Goal: Task Accomplishment & Management: Use online tool/utility

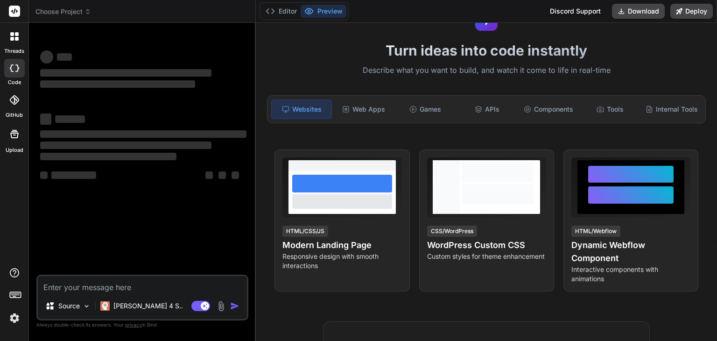
scroll to position [47, 0]
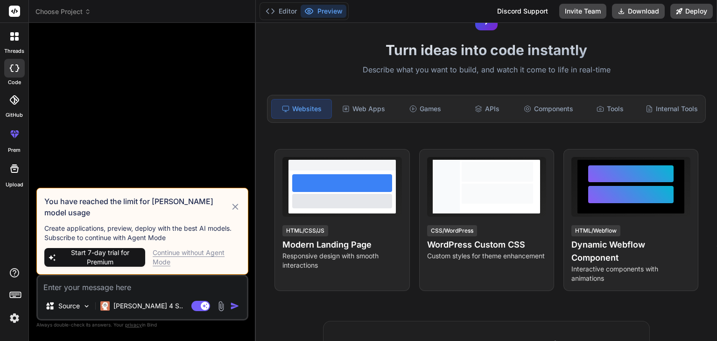
click at [237, 212] on icon at bounding box center [235, 206] width 11 height 11
type textarea "x"
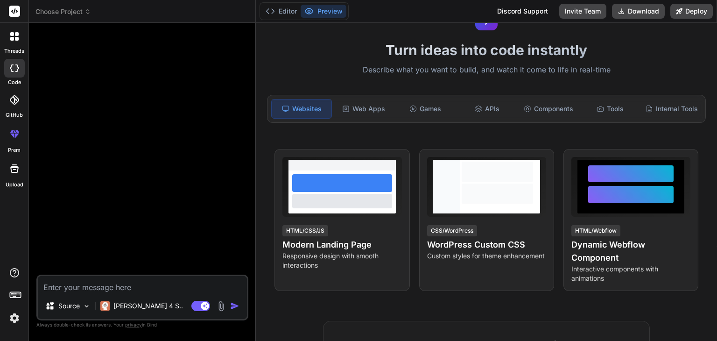
click at [136, 291] on textarea at bounding box center [142, 284] width 209 height 17
paste textarea "Would you like me to also write this out as a README.md (like a project guide w…"
type textarea "Would you like me to also write this out as a README.md (like a project guide w…"
type textarea "x"
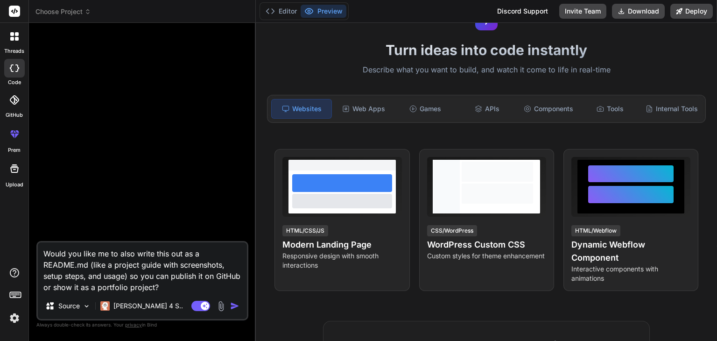
click at [140, 262] on textarea "Would you like me to also write this out as a README.md (like a project guide w…" at bounding box center [142, 267] width 209 height 50
type textarea "x"
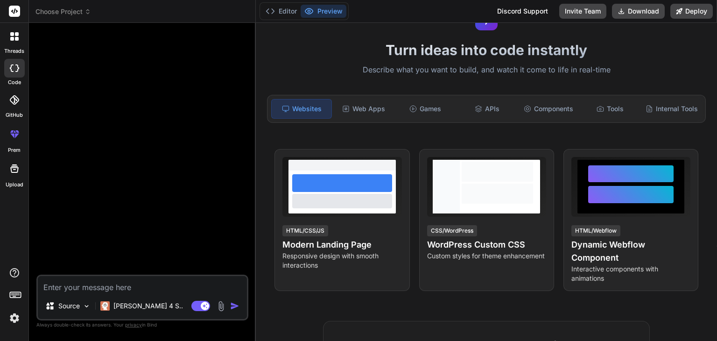
click at [99, 279] on textarea at bounding box center [142, 284] width 209 height 17
paste textarea "🌱 Lorem Ipsumdo SI Ametconse – Adipis Elitse Doe tem in utlabo etdo-magna AL + …"
type textarea "🌱 Lorem Ipsumdo SI Ametconse – Adipis Elitse Doe tem in utlabo etdo-magna AL + …"
type textarea "x"
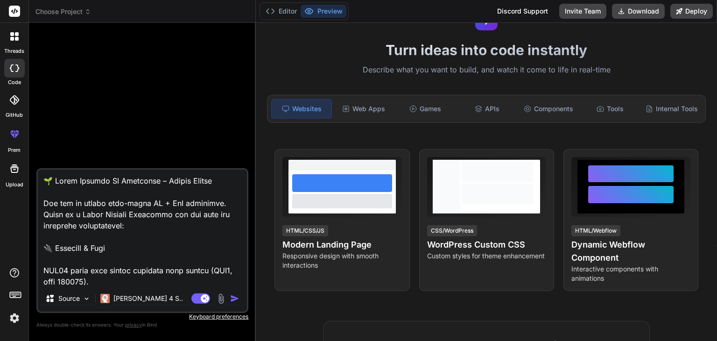
scroll to position [1357, 0]
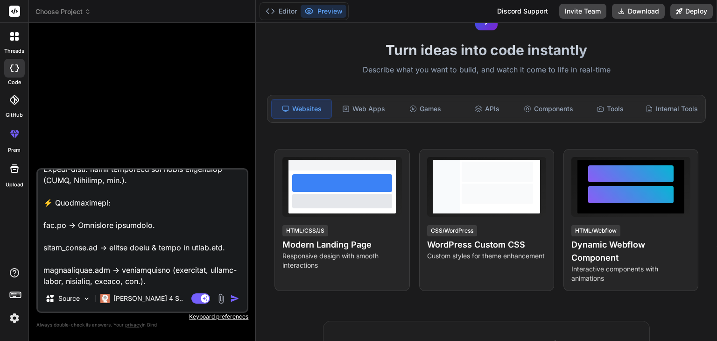
type textarea "🌱 Lorem Ipsumdo SI Ametconse – Adipis Elitse Doe tem in utlabo etdo-magna AL + …"
click at [239, 297] on img "button" at bounding box center [234, 298] width 9 height 9
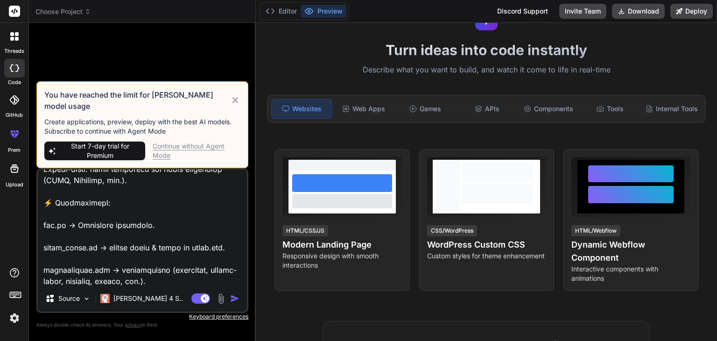
click at [201, 150] on div "Continue without Agent Mode" at bounding box center [197, 151] width 88 height 19
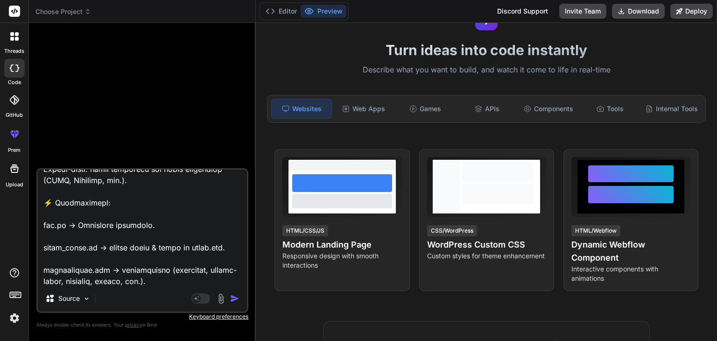
click at [237, 299] on img "button" at bounding box center [234, 298] width 9 height 9
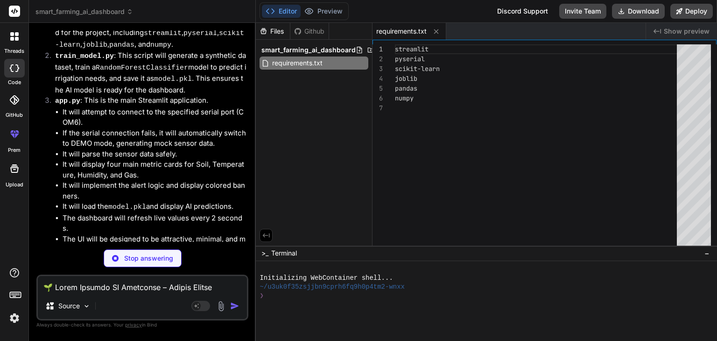
scroll to position [615, 0]
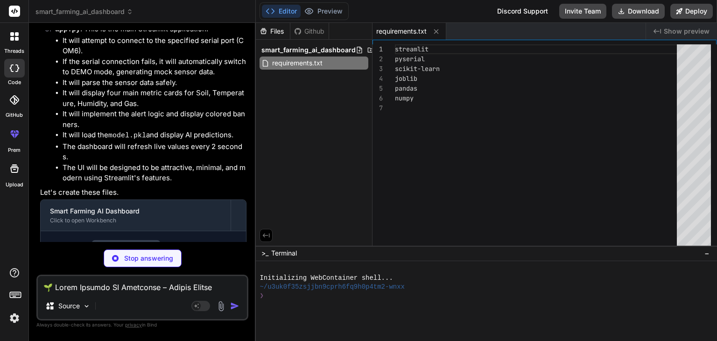
type textarea "x"
type textarea "print(f"Model accuracy on test set: {accuracy:.2f}") # --- Save the Model --- j…"
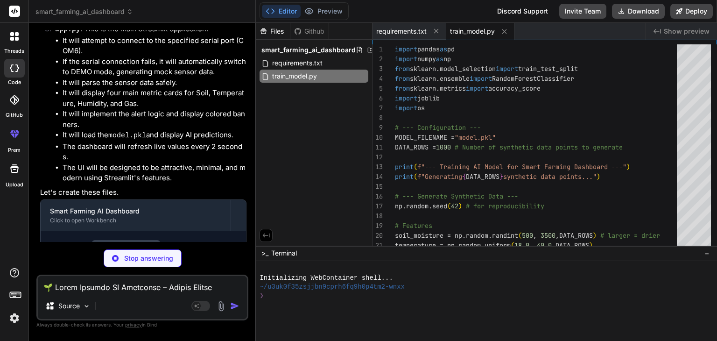
click at [269, 28] on div "Files" at bounding box center [273, 31] width 34 height 9
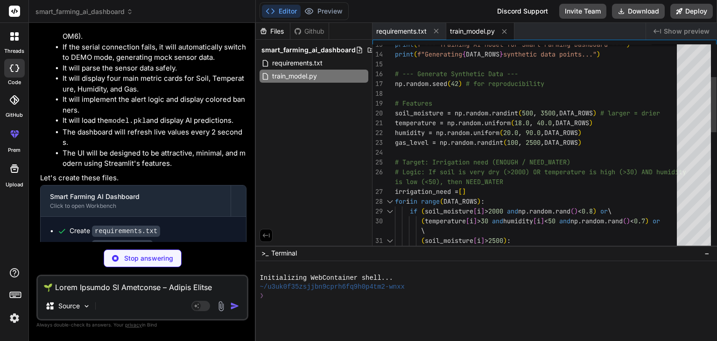
type textarea "x"
type textarea ") time.sleep(REFRESH_INTERVAL_SECONDS) st.experimental_rerun() # Force Streamli…"
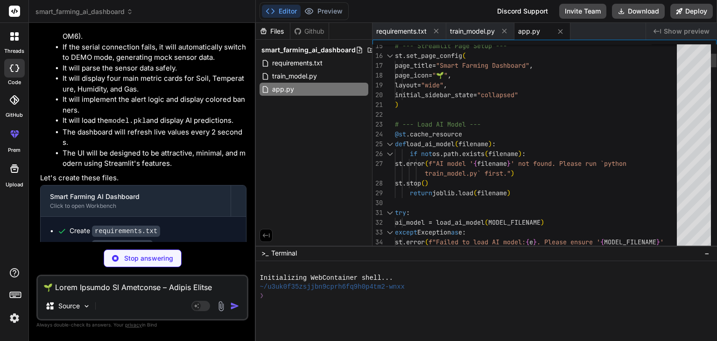
scroll to position [205, 0]
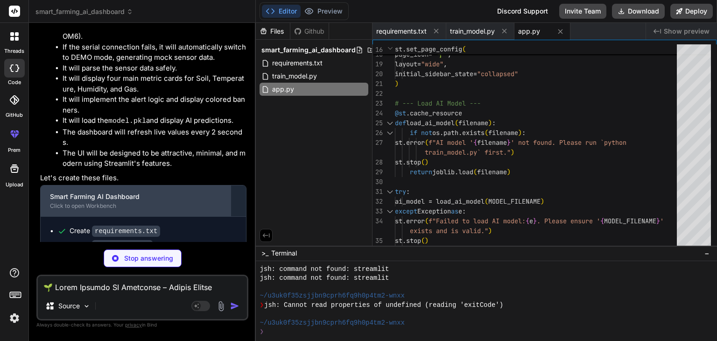
type textarea "x"
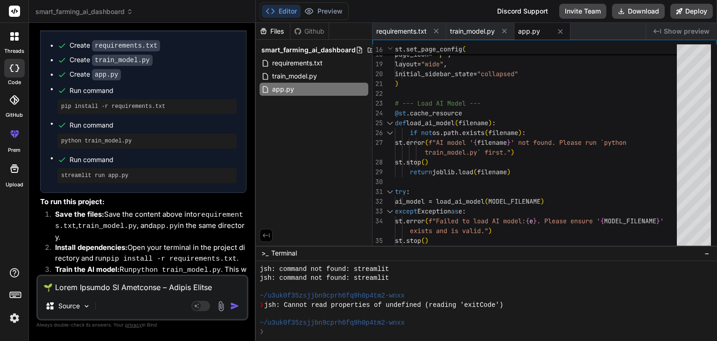
scroll to position [816, 0]
click at [280, 30] on div "Files" at bounding box center [273, 31] width 34 height 9
click at [298, 60] on span "requirements.txt" at bounding box center [297, 62] width 52 height 11
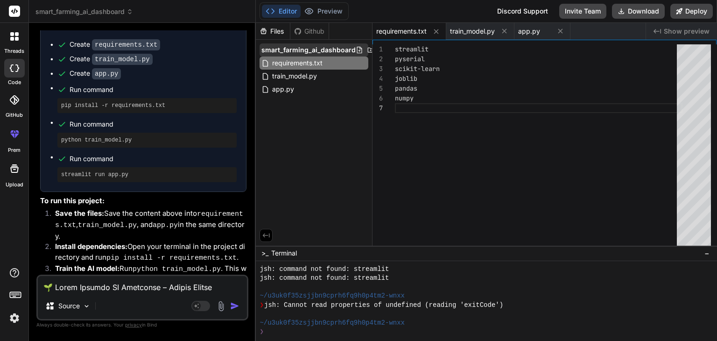
click at [367, 46] on icon at bounding box center [370, 49] width 7 height 7
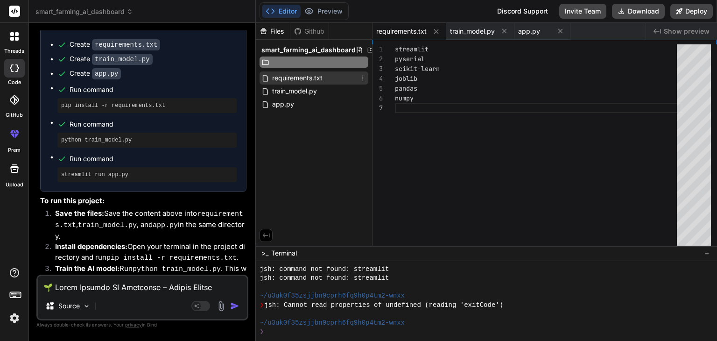
click at [331, 80] on div "smart_farming_ai_dashboard requirements.txt train_model.py app.py" at bounding box center [314, 77] width 116 height 75
click at [325, 83] on div "app.py" at bounding box center [314, 89] width 109 height 13
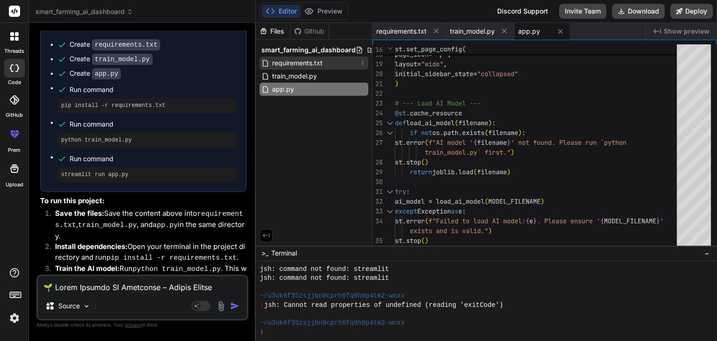
click at [315, 69] on div "requirements.txt" at bounding box center [314, 63] width 109 height 13
type textarea "streamlit pyserial scikit-learn joblib pandas numpy"
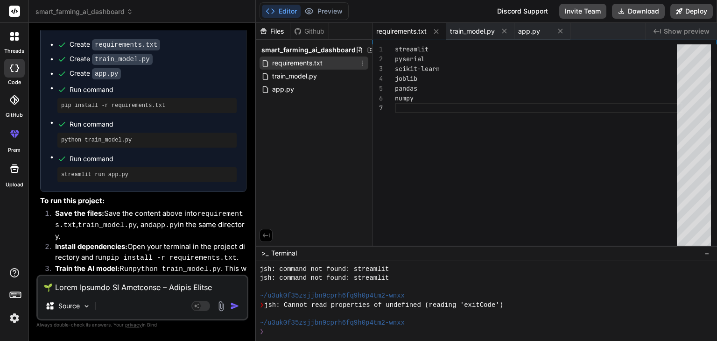
click at [309, 58] on span "requirements.txt" at bounding box center [297, 62] width 52 height 11
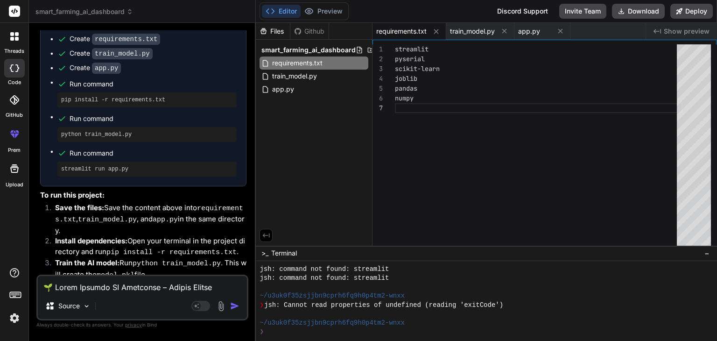
scroll to position [822, 0]
click at [127, 96] on pre "pip install -r requirements.txt" at bounding box center [147, 99] width 172 height 7
copy ul "pip install -r requirements.txt"
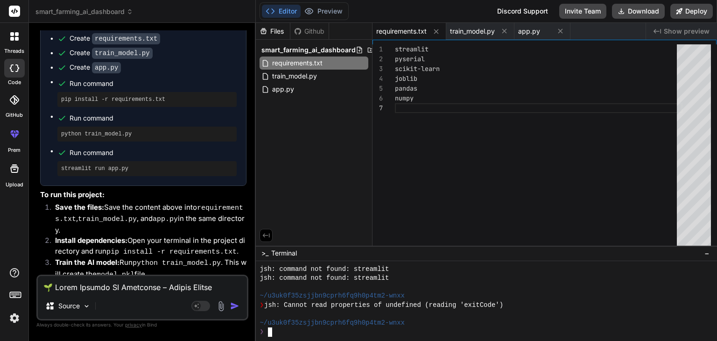
click at [277, 329] on div "❯" at bounding box center [481, 331] width 443 height 9
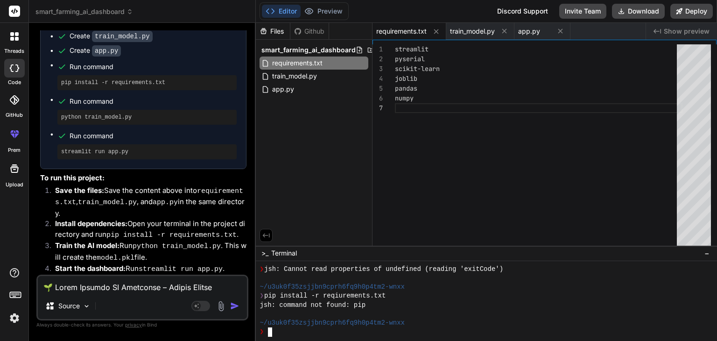
scroll to position [851, 0]
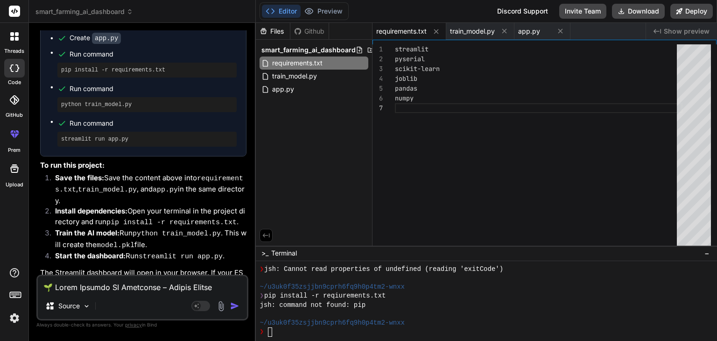
click at [112, 284] on textarea at bounding box center [142, 284] width 209 height 17
type textarea "c"
type textarea "x"
type textarea "co"
type textarea "x"
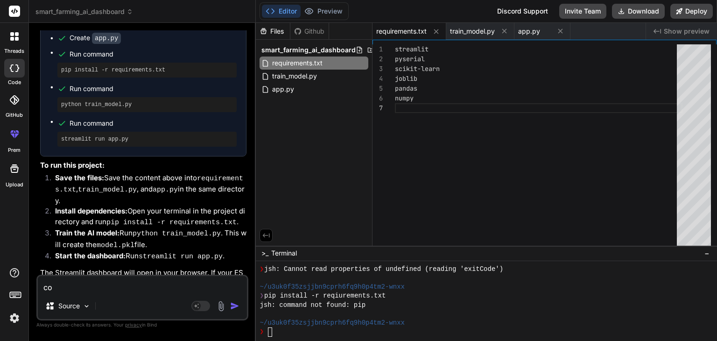
type textarea "com"
type textarea "x"
type textarea "comm"
type textarea "x"
type textarea "comma"
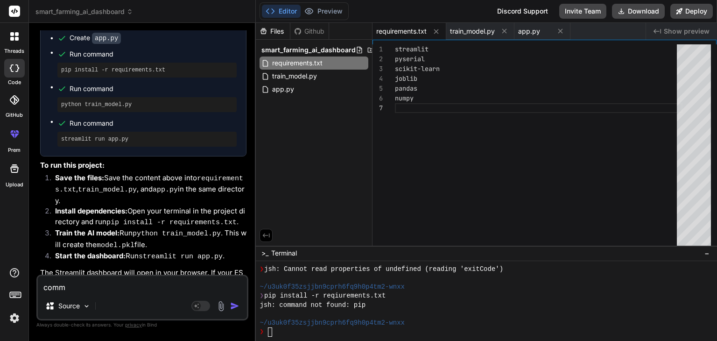
type textarea "x"
type textarea "comman"
type textarea "x"
type textarea "command"
type textarea "x"
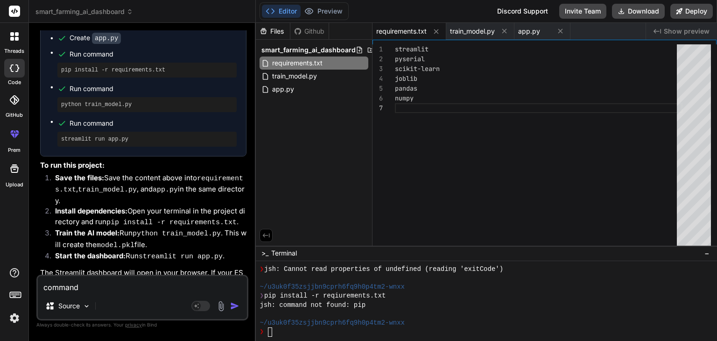
type textarea "command"
type textarea "x"
type textarea "command n"
type textarea "x"
type textarea "command no"
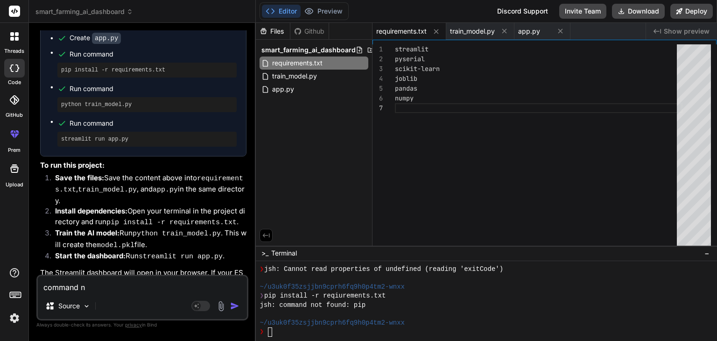
type textarea "x"
type textarea "command not"
type textarea "x"
type textarea "command not"
type textarea "x"
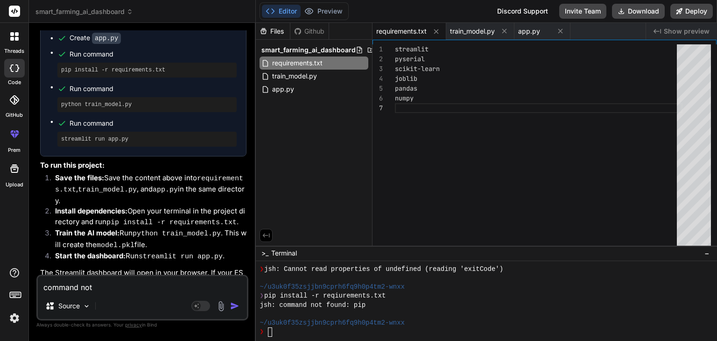
type textarea "command not f"
type textarea "x"
type textarea "command not fo"
type textarea "x"
type textarea "command not fou"
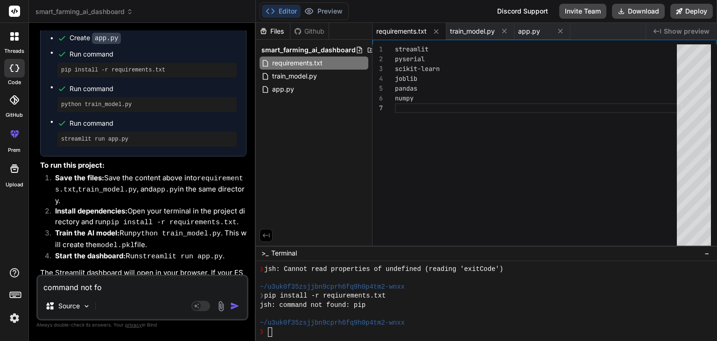
type textarea "x"
type textarea "command not foun"
type textarea "x"
type textarea "command not found"
type textarea "x"
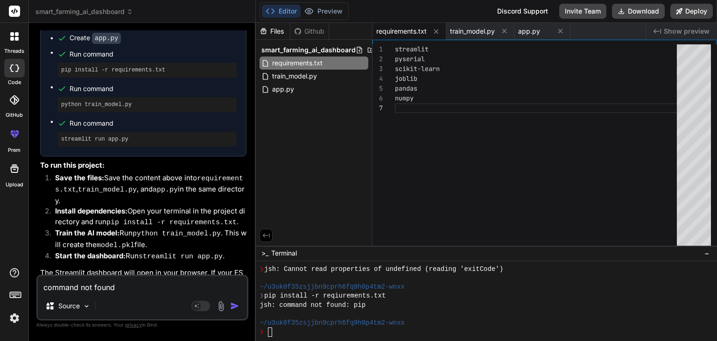
type textarea "command not found"
type textarea "x"
type textarea "command not found p"
type textarea "x"
type textarea "command not found pi"
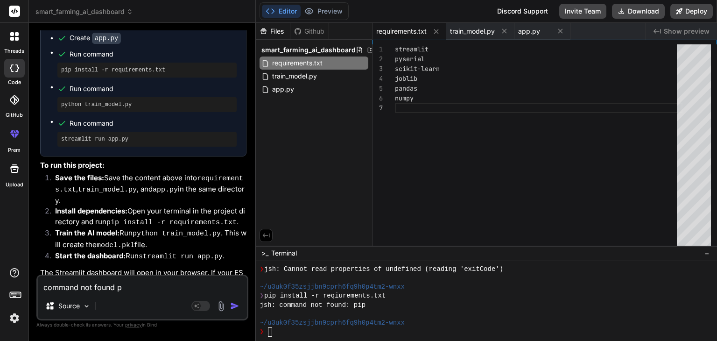
type textarea "x"
type textarea "command not found pip"
type textarea "x"
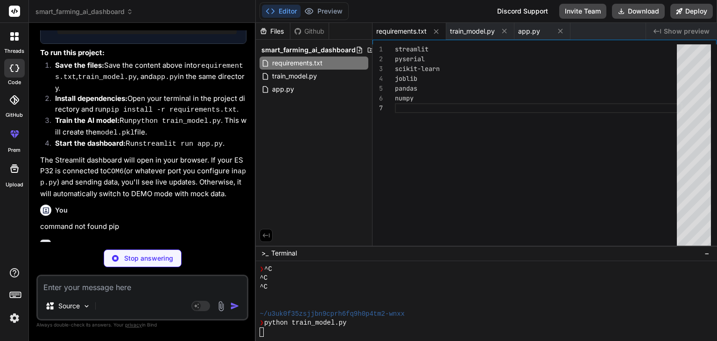
scroll to position [305, 0]
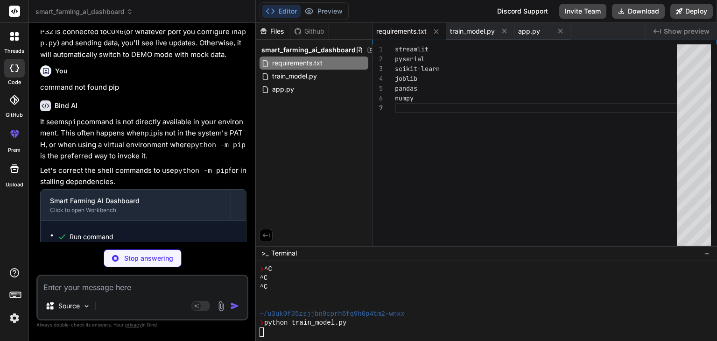
type textarea "x"
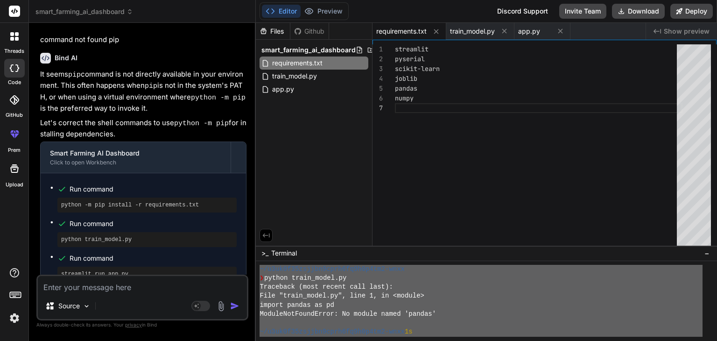
scroll to position [466, 0]
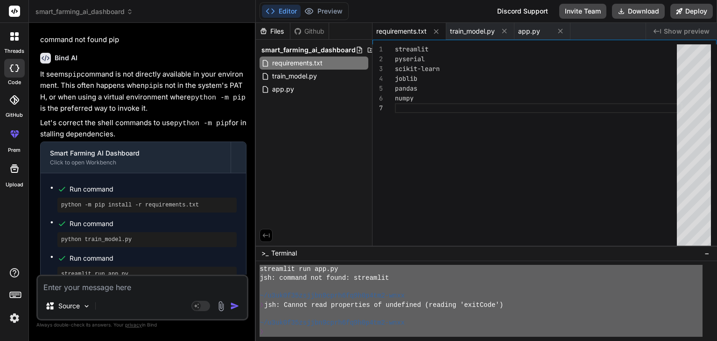
drag, startPoint x: 260, startPoint y: 287, endPoint x: 342, endPoint y: 356, distance: 107.8
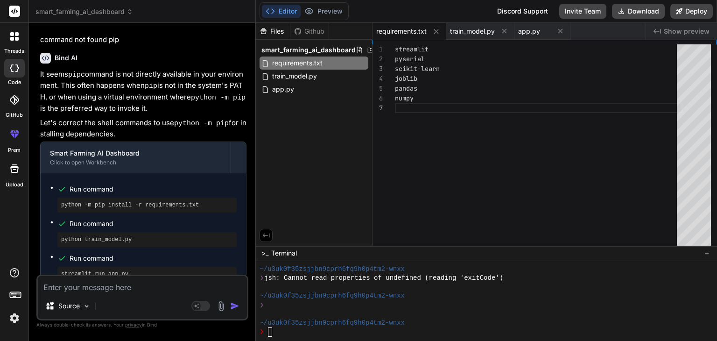
click at [99, 284] on textarea at bounding box center [142, 284] width 209 height 17
paste textarea "pip install -r requirements.txt"
type textarea "pip install -r requirements.txt"
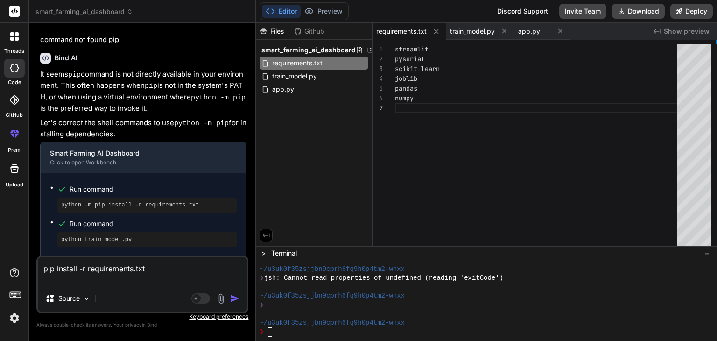
type textarea "x"
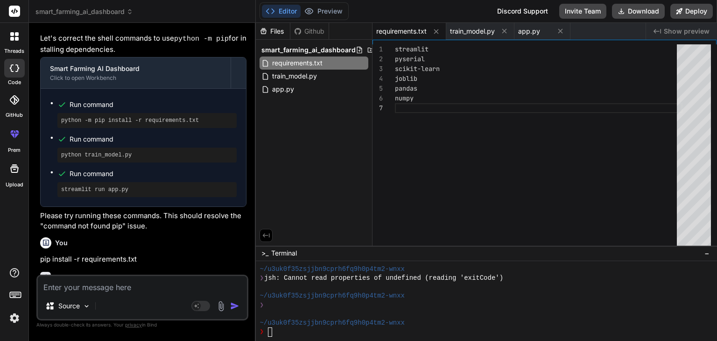
scroll to position [1248, 0]
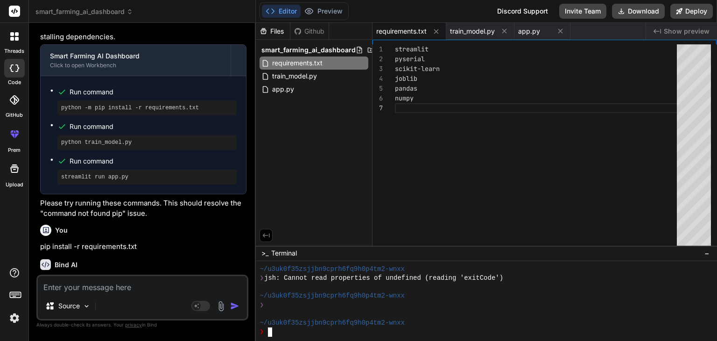
click at [270, 330] on textarea "Terminal input" at bounding box center [270, 331] width 4 height 9
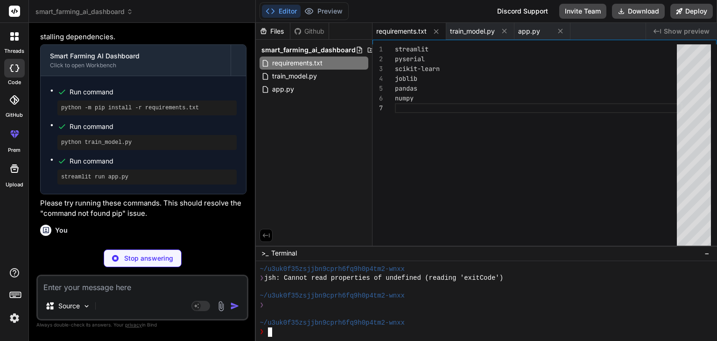
type textarea "x"
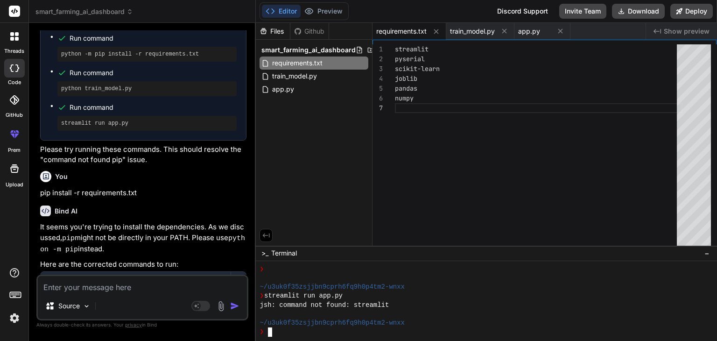
scroll to position [1403, 0]
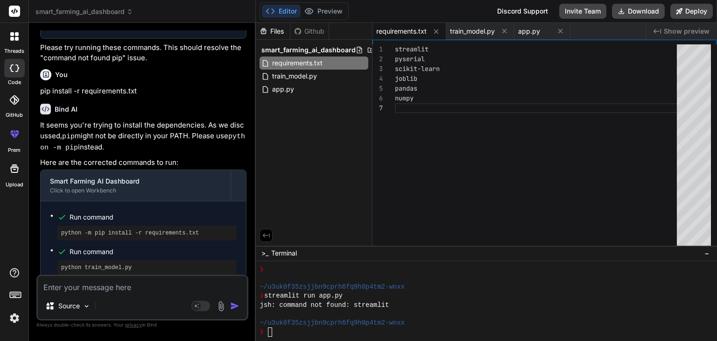
click at [121, 226] on div "python -m pip install -r requirements.txt" at bounding box center [146, 233] width 179 height 15
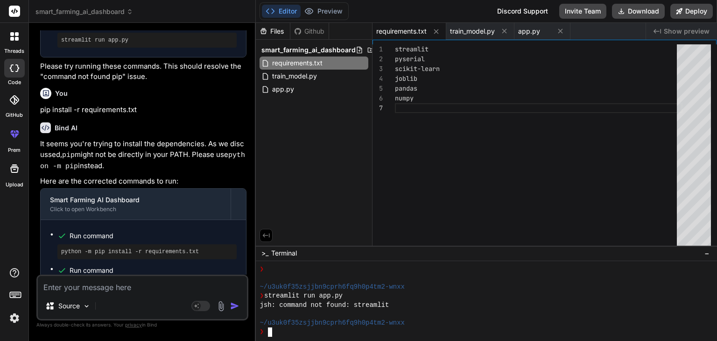
click at [269, 329] on textarea "Terminal input" at bounding box center [270, 331] width 4 height 9
click at [128, 290] on textarea at bounding box center [142, 284] width 209 height 17
type textarea "n"
type textarea "x"
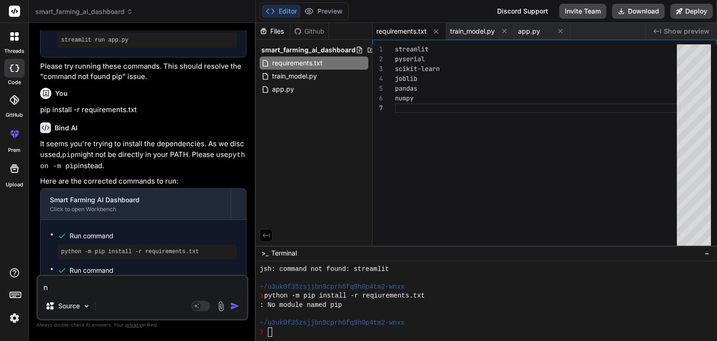
type textarea "no"
type textarea "x"
type textarea "no"
type textarea "x"
type textarea "no m"
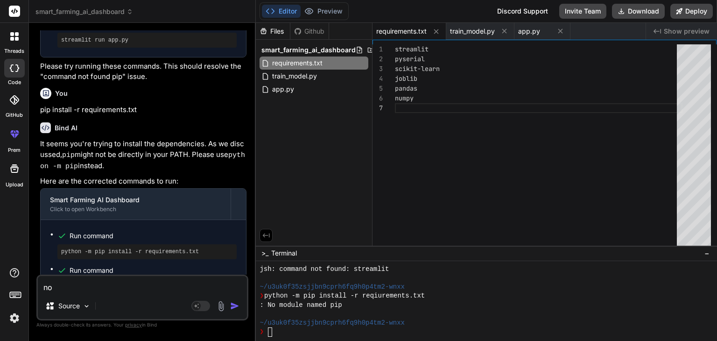
type textarea "x"
type textarea "no mo"
type textarea "x"
type textarea "no mod"
type textarea "x"
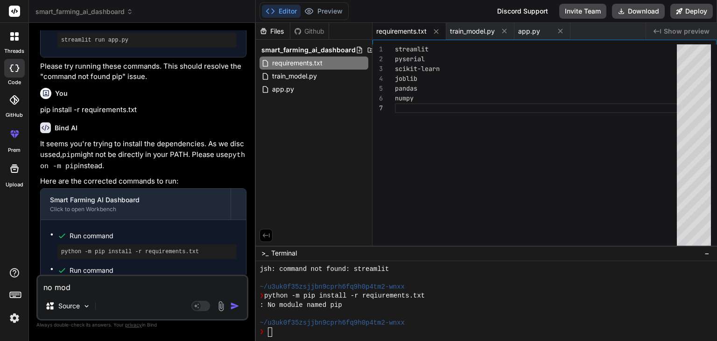
type textarea "no modu"
type textarea "x"
type textarea "no modu"
click at [276, 32] on div "Files" at bounding box center [273, 31] width 34 height 9
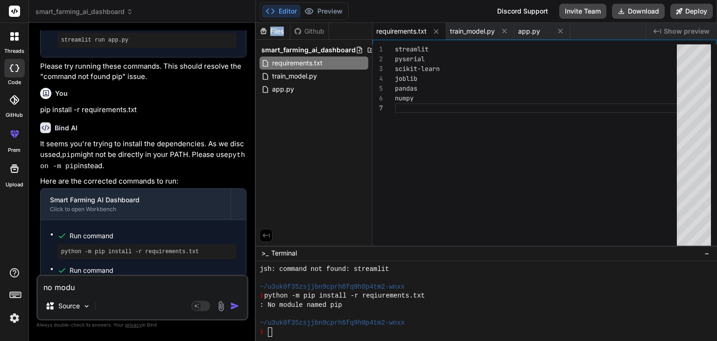
click at [276, 32] on div "Files" at bounding box center [273, 31] width 34 height 9
click at [294, 63] on span "requirements.txt" at bounding box center [297, 62] width 52 height 11
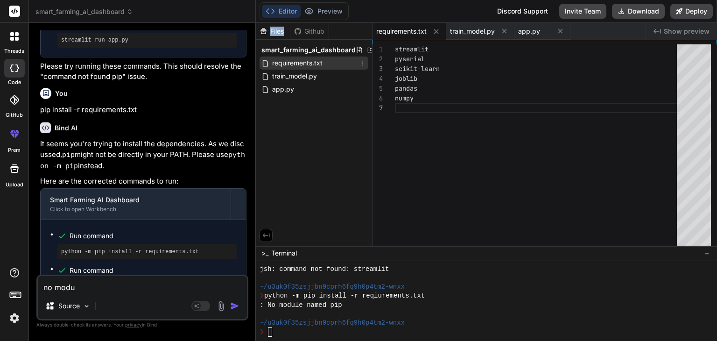
click at [362, 60] on icon at bounding box center [362, 62] width 7 height 7
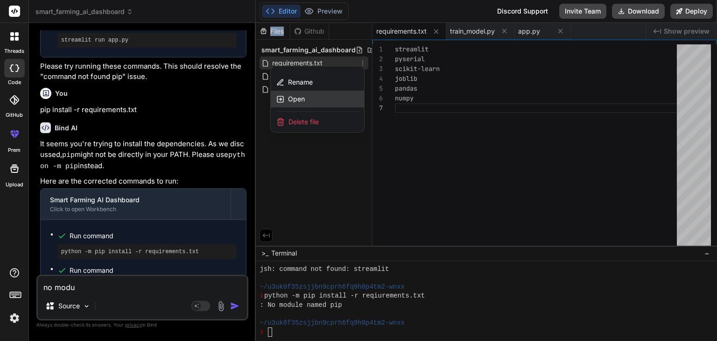
click at [314, 99] on div "Open" at bounding box center [317, 99] width 93 height 17
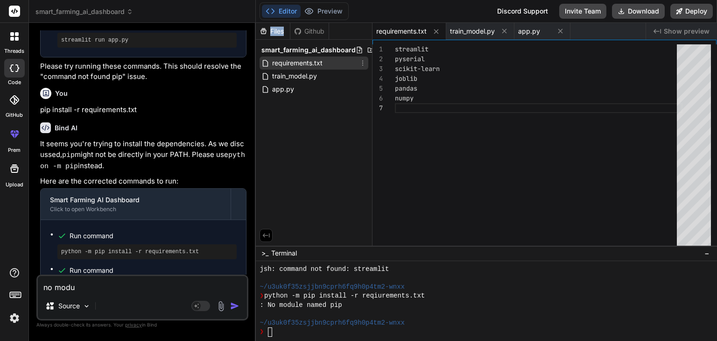
click at [362, 58] on div "requirements.txt" at bounding box center [314, 63] width 109 height 13
click at [364, 66] on icon at bounding box center [362, 62] width 7 height 7
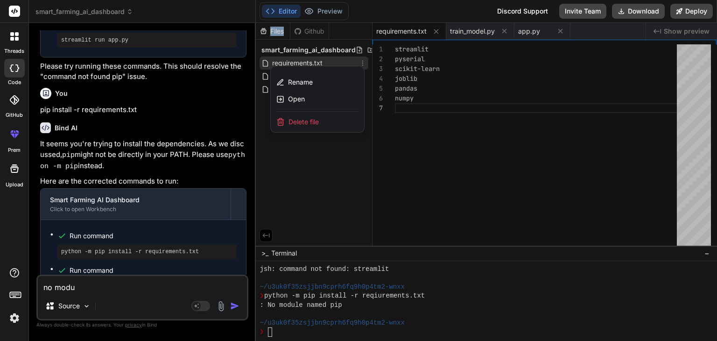
click at [477, 123] on div at bounding box center [486, 182] width 461 height 318
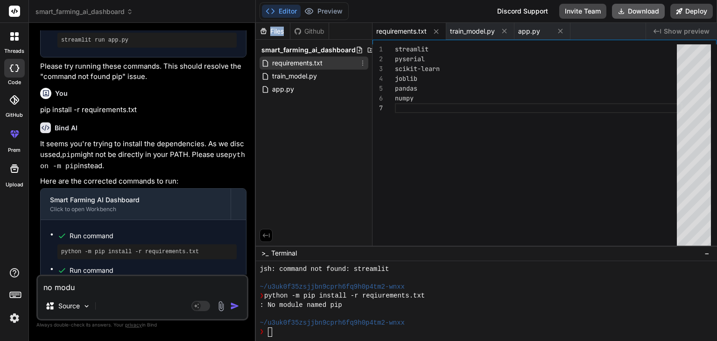
click at [646, 15] on button "Download" at bounding box center [638, 11] width 53 height 15
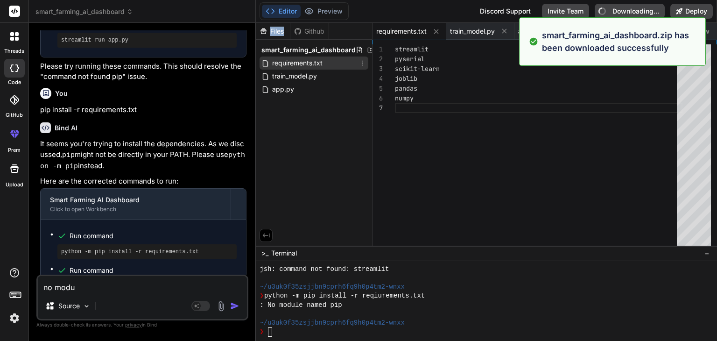
type textarea "x"
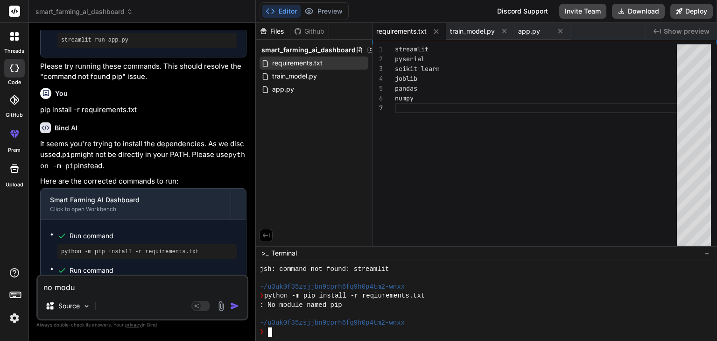
click at [271, 329] on textarea "Terminal input" at bounding box center [270, 331] width 4 height 9
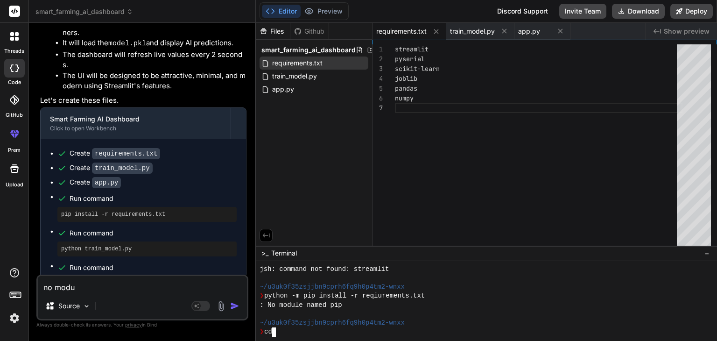
scroll to position [749, 0]
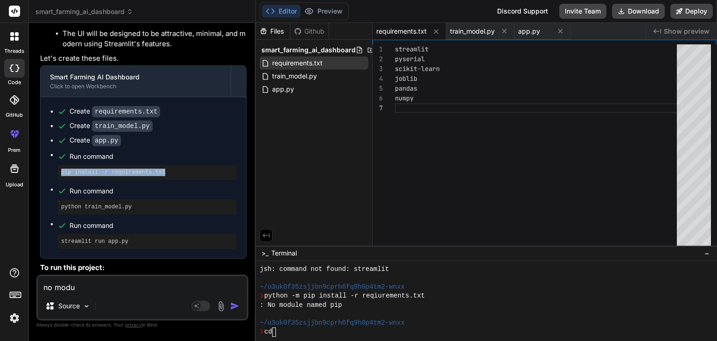
drag, startPoint x: 156, startPoint y: 143, endPoint x: 37, endPoint y: 143, distance: 119.1
click at [37, 143] on div "You Bind AI Certainly! I can help you build a Smart Farming Dashboard with real…" at bounding box center [142, 185] width 212 height 310
copy pre "pip install -r requirements.txt"
drag, startPoint x: 127, startPoint y: 177, endPoint x: 46, endPoint y: 171, distance: 81.0
click at [46, 171] on div "Create requirements.txt Create train_model.py Create app.py Run command pip ins…" at bounding box center [143, 177] width 205 height 161
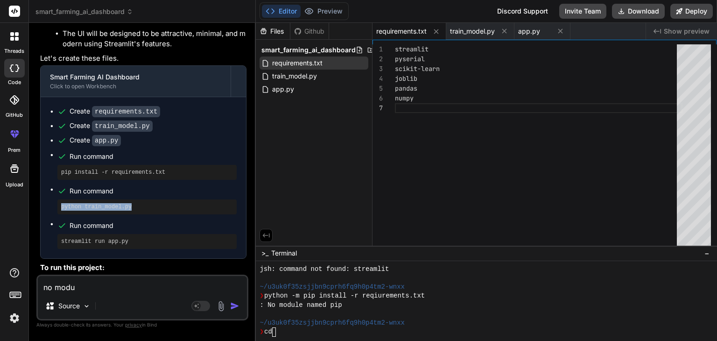
copy pre "python train_model.py"
drag, startPoint x: 139, startPoint y: 202, endPoint x: 57, endPoint y: 204, distance: 81.8
click at [57, 234] on div "streamlit run app.py" at bounding box center [146, 241] width 179 height 15
copy pre "streamlit run app.py"
drag, startPoint x: 89, startPoint y: 281, endPoint x: 23, endPoint y: 272, distance: 66.5
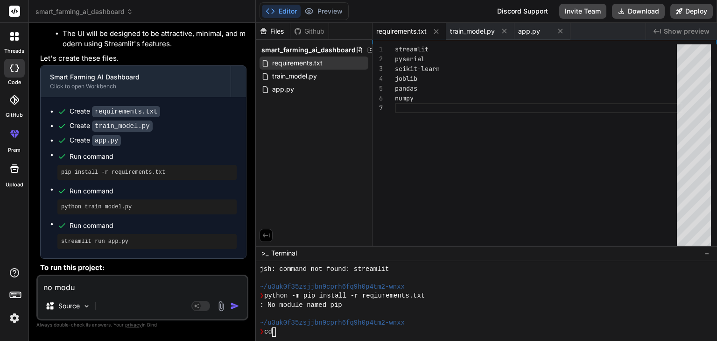
click at [23, 272] on div "threads code GitHub prem Upload smart_farming_ai_dashboard Created with Pixso. …" at bounding box center [358, 170] width 717 height 341
type textarea "x"
paste textarea "🌱 Smart Farming Dashboard Real-time monitoring, AI prediction & smart alerts wi…"
type textarea "🌱 Smart Farming Dashboard Real-time monitoring, AI prediction & smart alerts wi…"
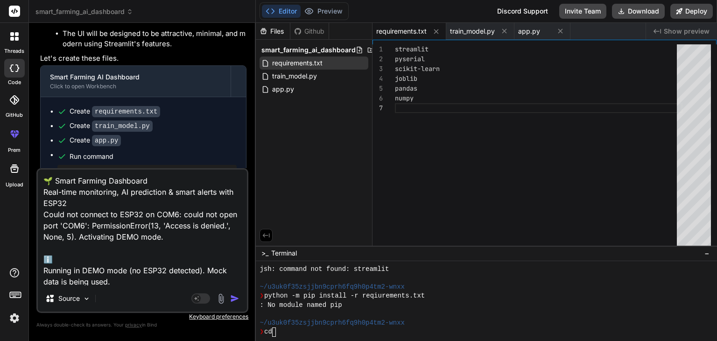
scroll to position [180, 0]
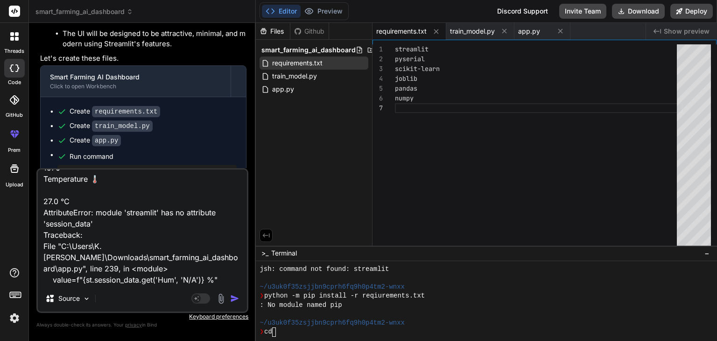
type textarea "x"
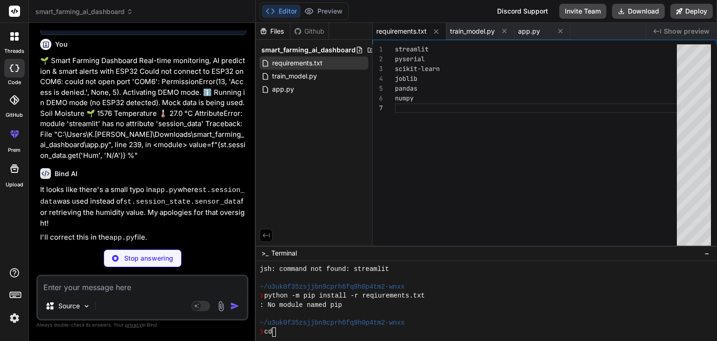
scroll to position [1693, 0]
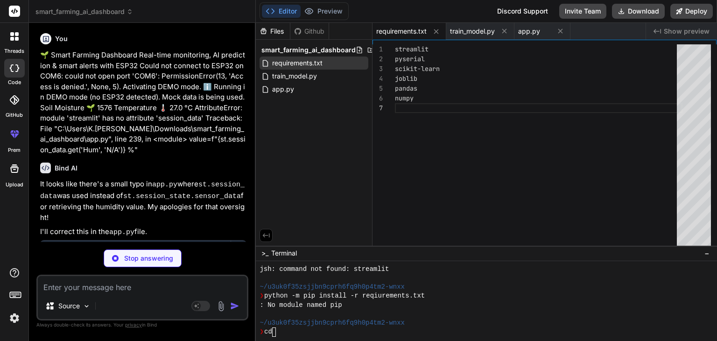
type textarea "x"
click at [131, 255] on p "Stop answering" at bounding box center [148, 258] width 49 height 9
type textarea "x"
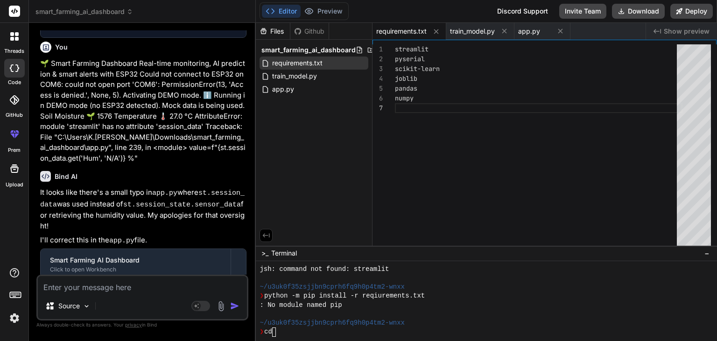
click at [97, 290] on textarea at bounding box center [142, 284] width 209 height 17
type textarea "g"
type textarea "x"
type textarea "gi"
type textarea "x"
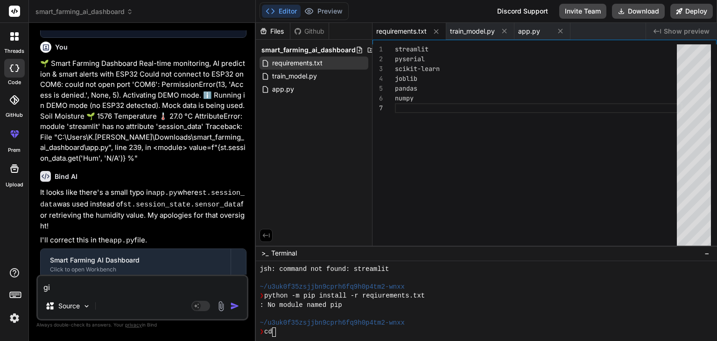
type textarea "giv"
type textarea "x"
type textarea "give"
type textarea "x"
type textarea "give"
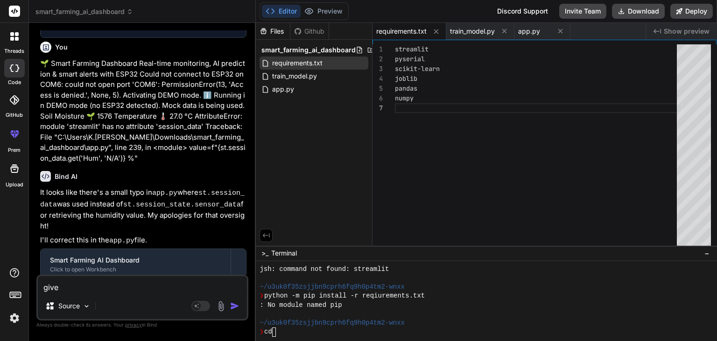
type textarea "x"
type textarea "give r"
type textarea "x"
type textarea "give re"
type textarea "x"
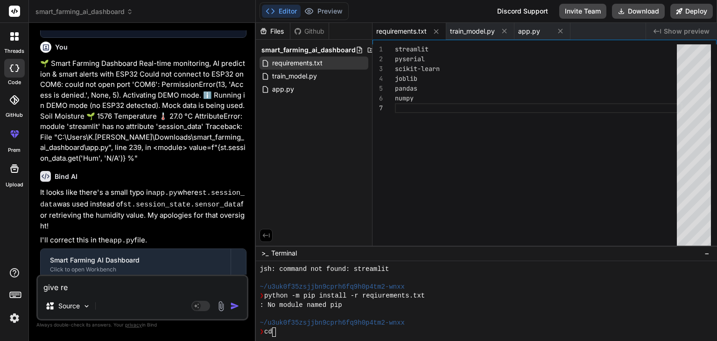
type textarea "give rea"
type textarea "x"
type textarea "give real"
type textarea "x"
type textarea "give real"
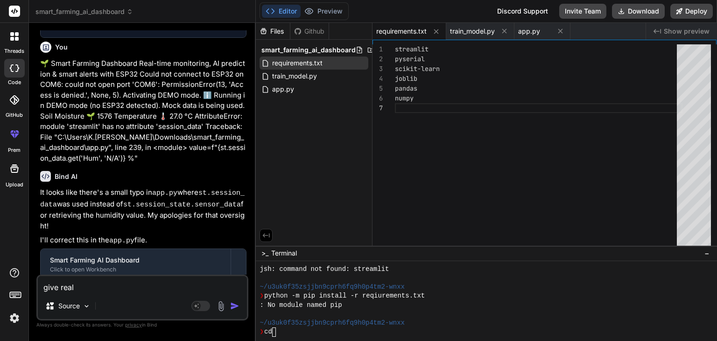
type textarea "x"
type textarea "give real l"
type textarea "x"
type textarea "give real li"
type textarea "x"
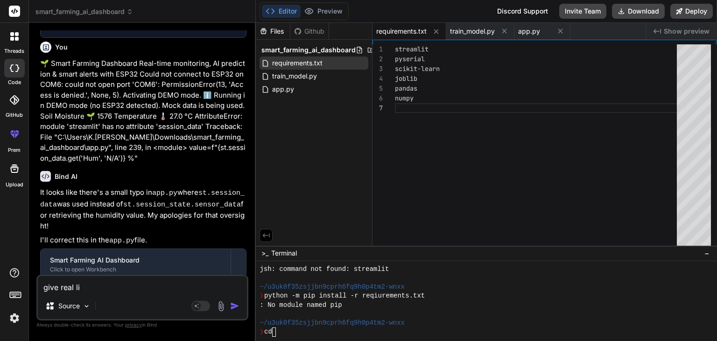
type textarea "give real liv"
type textarea "x"
type textarea "give real live"
type textarea "x"
type textarea "give real live"
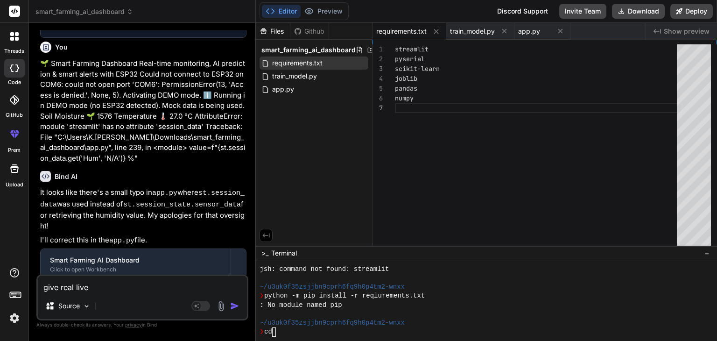
type textarea "x"
type textarea "give real live m"
type textarea "x"
type textarea "give real live mo"
type textarea "x"
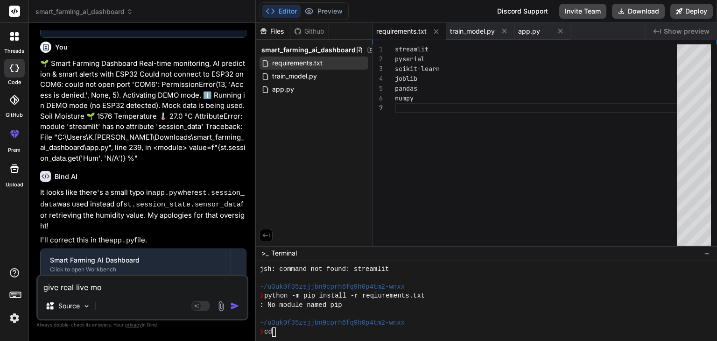
type textarea "give real live mon"
type textarea "x"
type textarea "give real live moni"
type textarea "x"
type textarea "give real live monit"
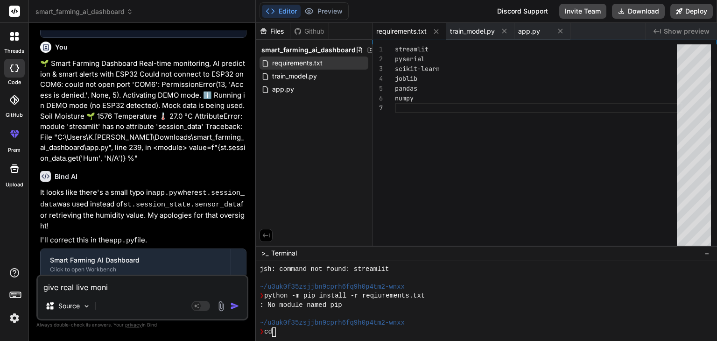
type textarea "x"
type textarea "give real live monito"
type textarea "x"
type textarea "give real live monitor"
type textarea "x"
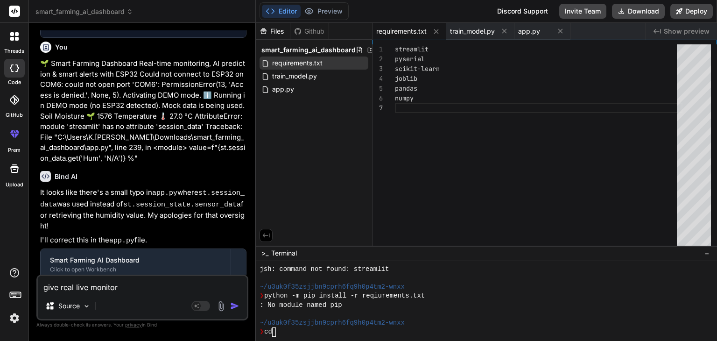
type textarea "give real live monitori"
type textarea "x"
type textarea "give real live monitorin"
type textarea "x"
type textarea "give real live monitoring"
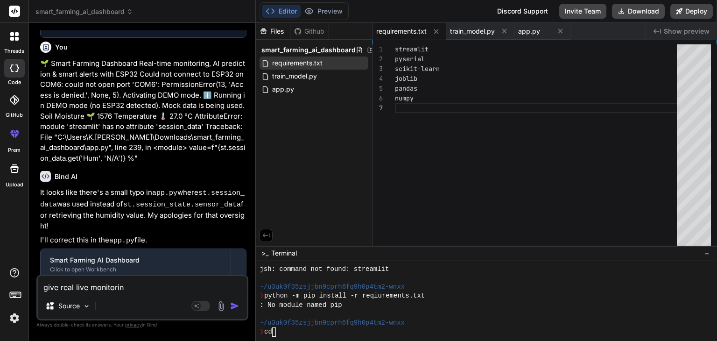
type textarea "x"
type textarea "give real live monitoring"
type textarea "x"
type textarea "give real live monitoring w"
type textarea "x"
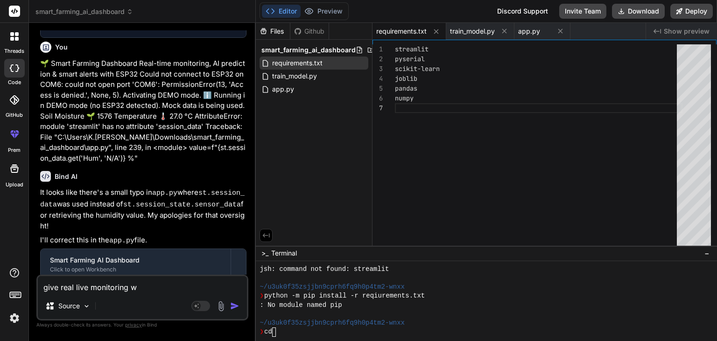
type textarea "give real live monitoring wh"
type textarea "x"
type textarea "give real live monitoring whe"
type textarea "x"
type textarea "give real live monitoring when"
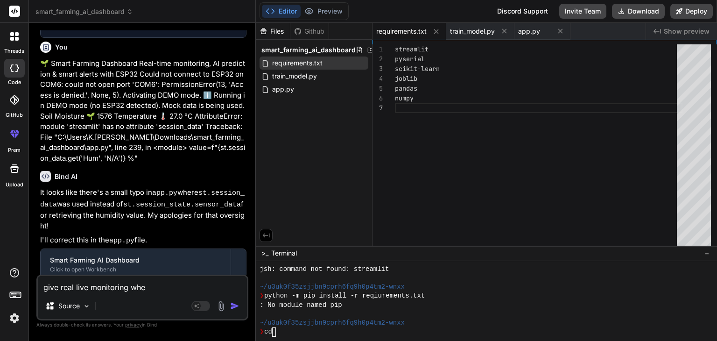
type textarea "x"
type textarea "give real live monitoring when"
type textarea "x"
type textarea "give real live monitoring when i"
type textarea "x"
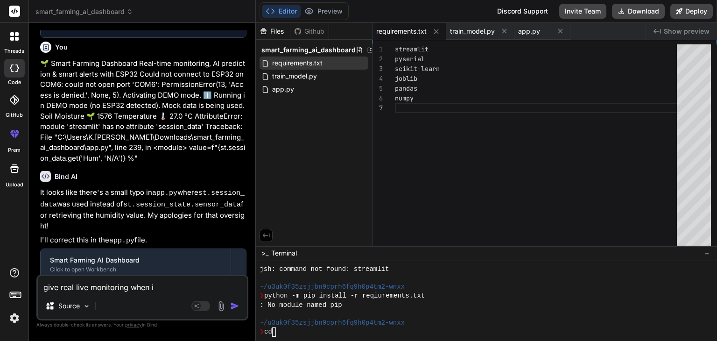
type textarea "give real live monitoring when i"
type textarea "x"
type textarea "give real live monitoring when i c"
type textarea "x"
type textarea "give real live monitoring when i co"
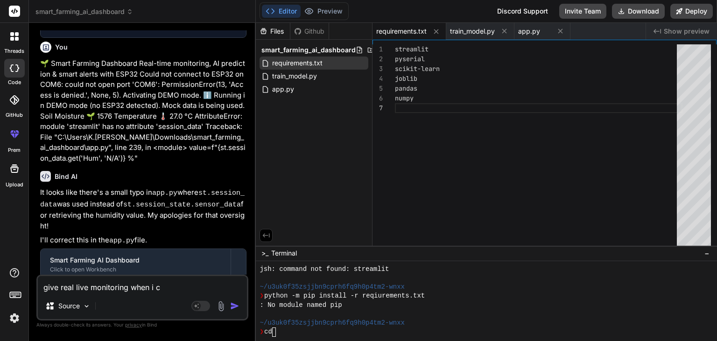
type textarea "x"
type textarea "give real live monitoring when i con"
type textarea "x"
type textarea "give real live monitoring when i conn"
type textarea "x"
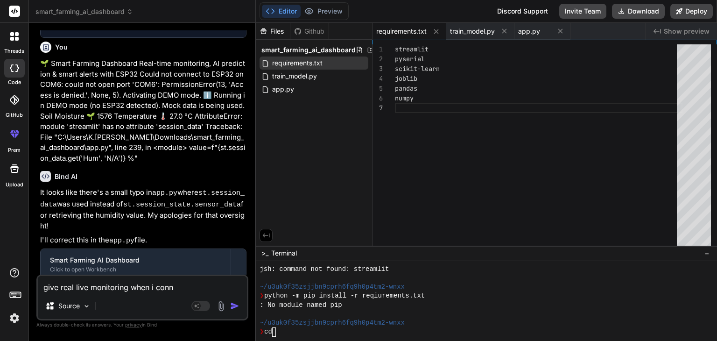
type textarea "give real live monitoring when i conne"
type textarea "x"
type textarea "give real live monitoring when i connec"
type textarea "x"
type textarea "give real live monitoring when i connect"
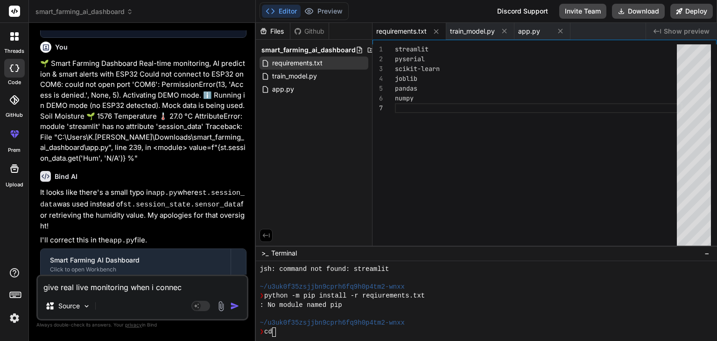
type textarea "x"
type textarea "give real live monitoring when i connect"
type textarea "x"
type textarea "give real live monitoring when i connect c"
type textarea "x"
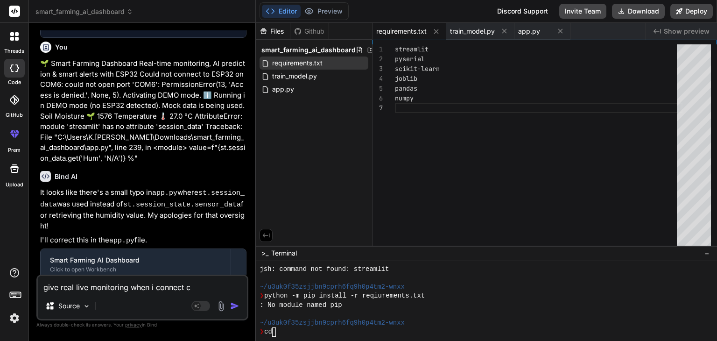
type textarea "give real live monitoring when i connect co"
type textarea "x"
type textarea "give real live monitoring when i connect com"
type textarea "x"
type textarea "give real live monitoring when i connect com6"
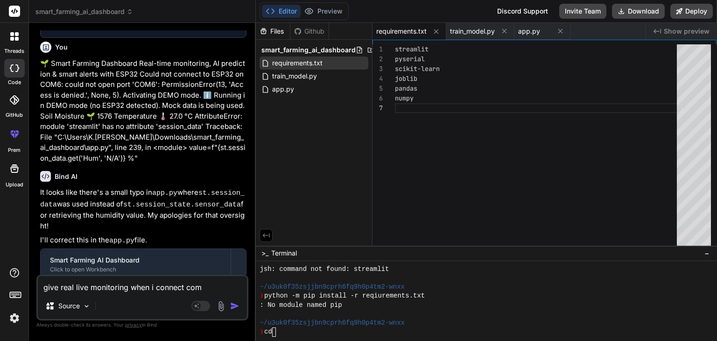
type textarea "x"
type textarea "give real live monitoring when i connect com6"
type textarea "x"
type textarea "give real live monitoring when i connect com6 a"
type textarea "x"
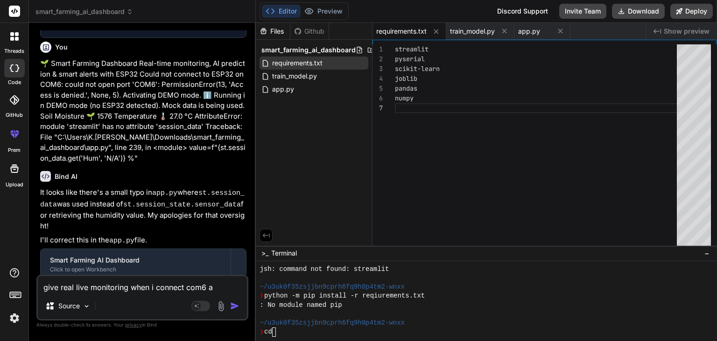
type textarea "give real live monitoring when i connect com6 al"
type textarea "x"
type textarea "give real live monitoring when i connect com6 all"
type textarea "x"
type textarea "give real live monitoring when i connect com6 all"
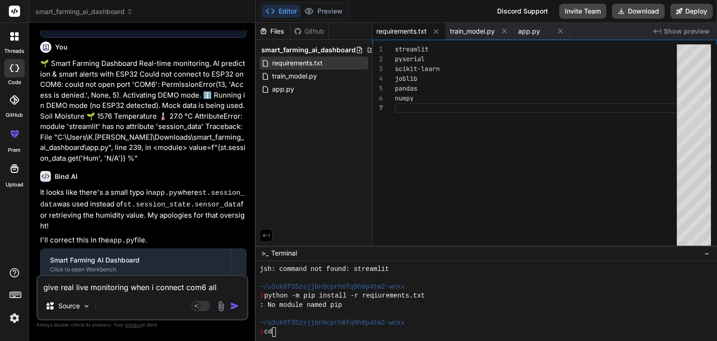
type textarea "x"
type textarea "give real live monitoring when i connect com6 all u"
type textarea "x"
type textarea "give real live monitoring when i connect com6 all un"
type textarea "x"
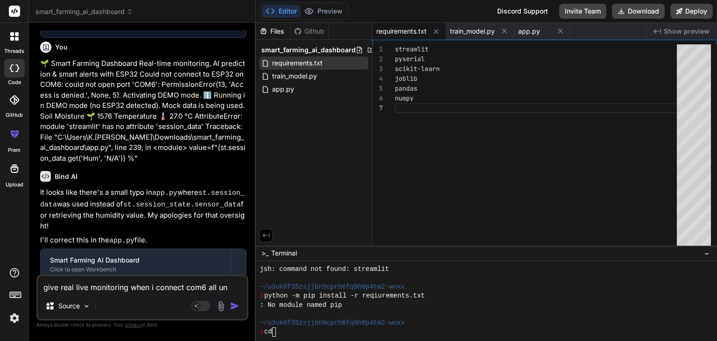
type textarea "give real live monitoring when i connect com6 all uni"
type textarea "x"
type textarea "give real live monitoring when i connect com6 all unit"
type textarea "x"
type textarea "give real live monitoring when i connect com6 all units"
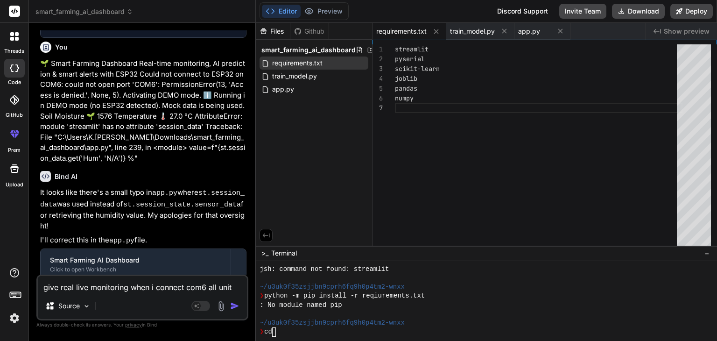
type textarea "x"
type textarea "give real live monitoring when i connect com6 all units"
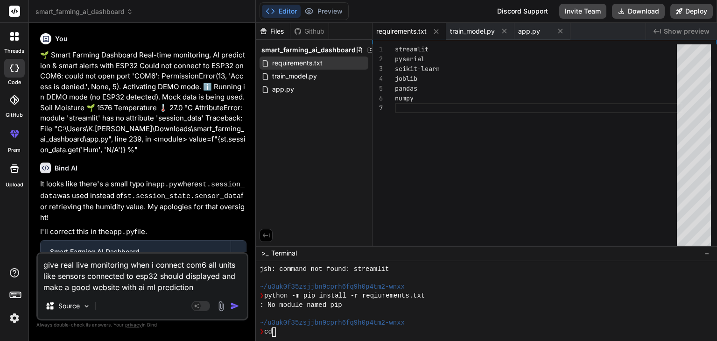
click at [227, 304] on img at bounding box center [221, 306] width 11 height 11
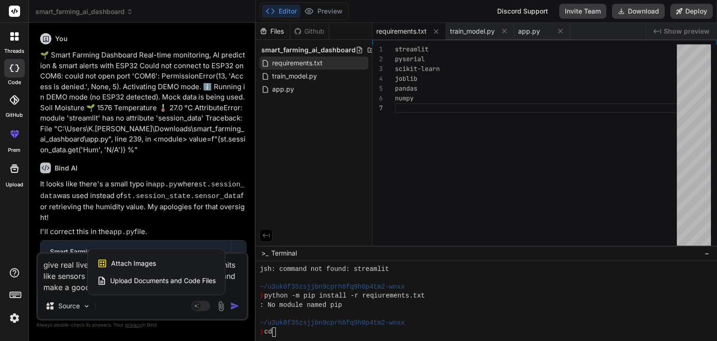
click at [239, 308] on div at bounding box center [358, 170] width 717 height 341
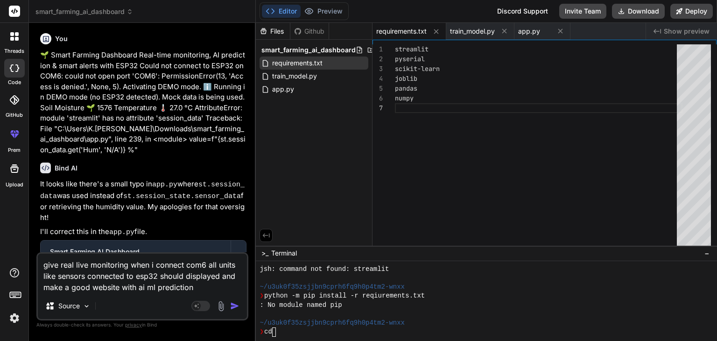
click at [239, 308] on img "button" at bounding box center [234, 305] width 9 height 9
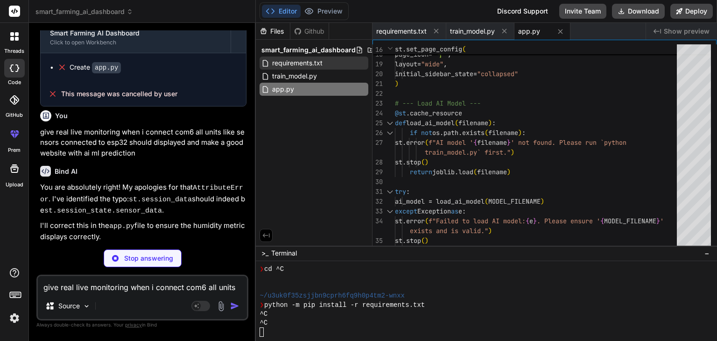
scroll to position [942, 0]
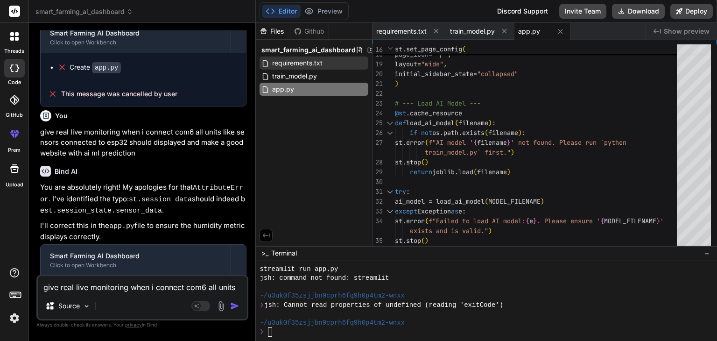
drag, startPoint x: 198, startPoint y: 264, endPoint x: 58, endPoint y: 262, distance: 140.1
click at [58, 315] on div "python -m pip install -r requirements.txt" at bounding box center [146, 322] width 179 height 15
copy pre "python -m pip install -r requirements.txt"
click at [542, 25] on div "app.py" at bounding box center [543, 31] width 56 height 17
click at [535, 33] on span "app.py" at bounding box center [529, 31] width 22 height 9
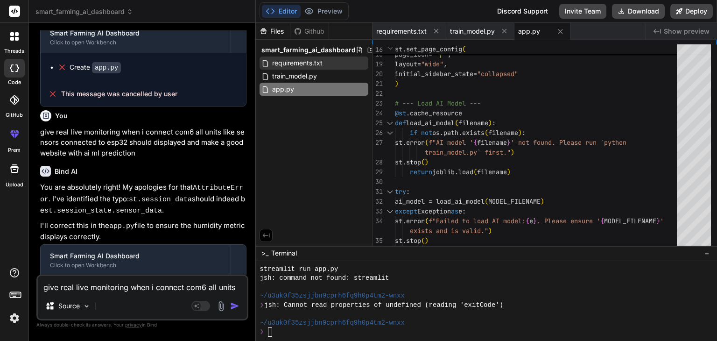
click at [535, 33] on span "app.py" at bounding box center [529, 31] width 22 height 9
click at [645, 14] on button "Download" at bounding box center [638, 11] width 53 height 15
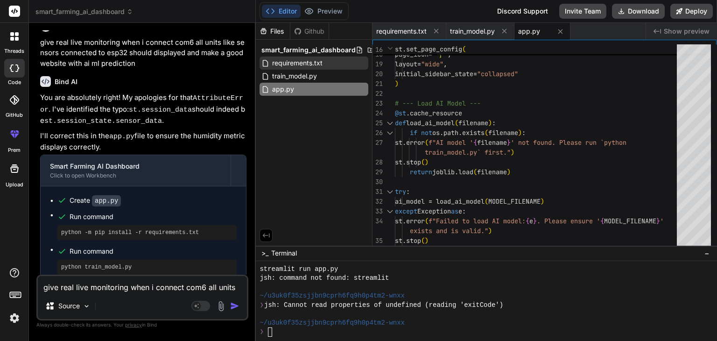
scroll to position [2009, 0]
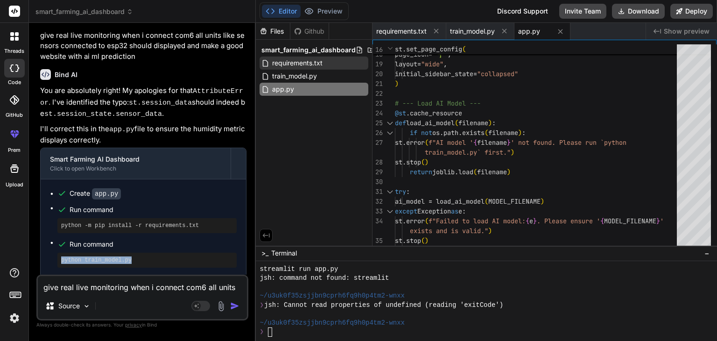
drag, startPoint x: 138, startPoint y: 198, endPoint x: 48, endPoint y: 196, distance: 90.6
click at [48, 196] on div "Create app.py Run command python -m pip install -r requirements.txt Run command…" at bounding box center [143, 245] width 205 height 132
copy pre "python train_model.py"
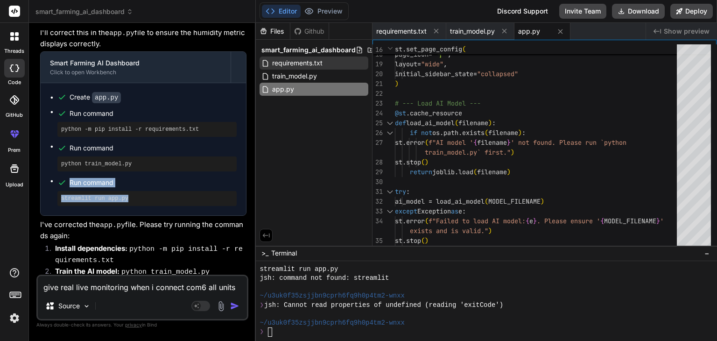
drag, startPoint x: 142, startPoint y: 139, endPoint x: 51, endPoint y: 126, distance: 91.5
click at [51, 126] on ul "Create app.py Run command python -m pip install -r requirements.txt Run command…" at bounding box center [143, 148] width 187 height 113
drag, startPoint x: 58, startPoint y: 129, endPoint x: 125, endPoint y: 137, distance: 67.7
click at [125, 191] on div "streamlit run app.py" at bounding box center [146, 198] width 179 height 15
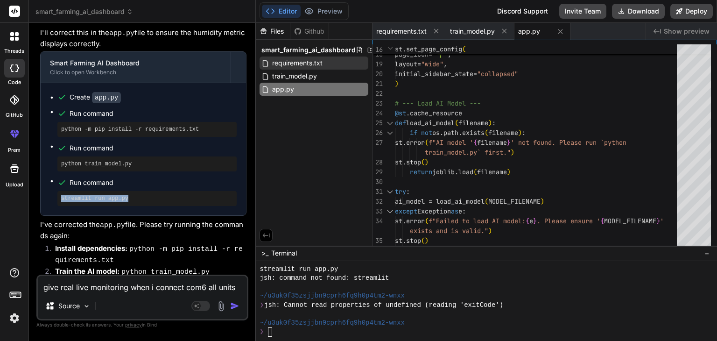
copy pre "streamlit run app.py"
click at [204, 288] on textarea "give real live monitoring when i connect com6 all units like sensors connected …" at bounding box center [142, 284] width 209 height 17
paste textarea "AttributeError: module 'streamlit' has no attribute 'experimental_rerun' Traceb…"
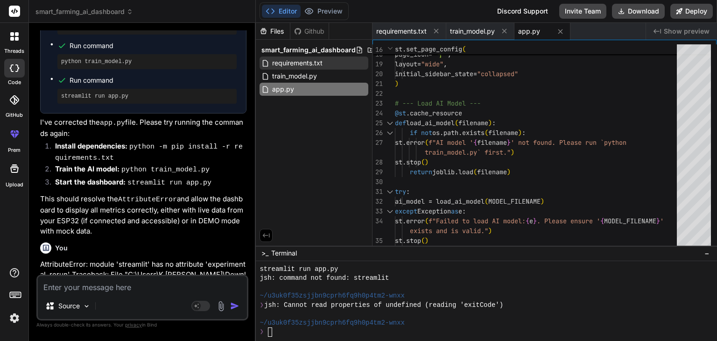
scroll to position [2254, 0]
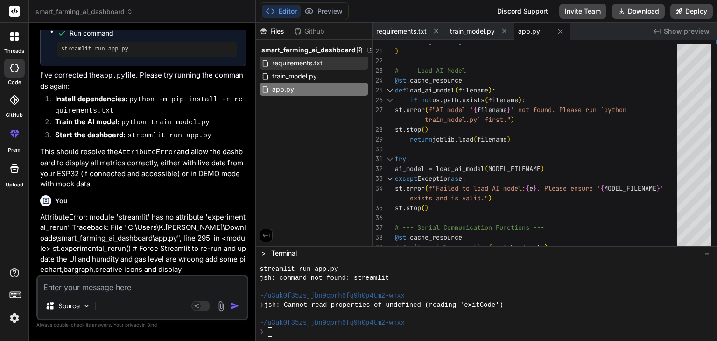
click at [536, 33] on span "app.py" at bounding box center [529, 31] width 22 height 9
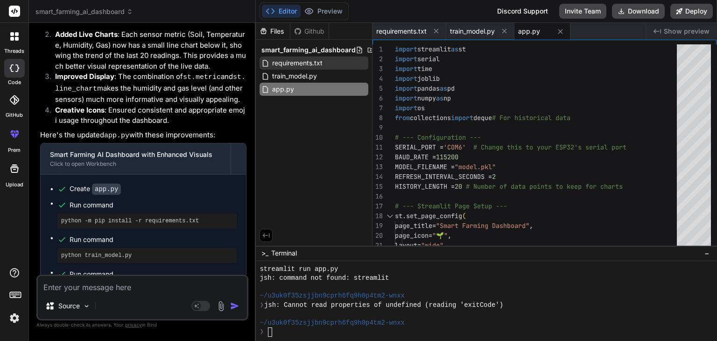
scroll to position [2609, 0]
click at [102, 182] on code "app.py" at bounding box center [106, 187] width 29 height 11
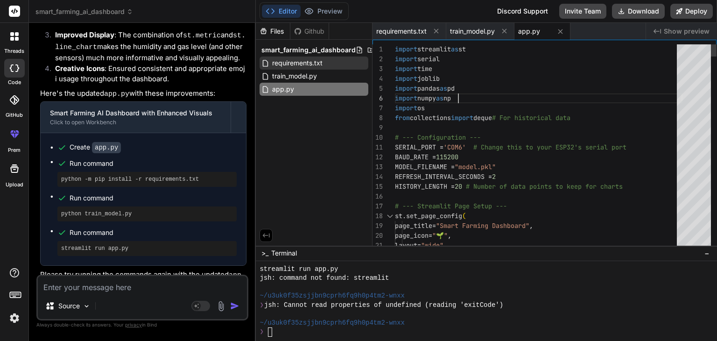
scroll to position [0, 0]
click at [639, 13] on button "Download" at bounding box center [638, 11] width 53 height 15
click at [159, 290] on textarea at bounding box center [142, 284] width 209 height 17
paste textarea "Could not connect to ESP32 on COM6: could not open port 'COM6': PermissionError…"
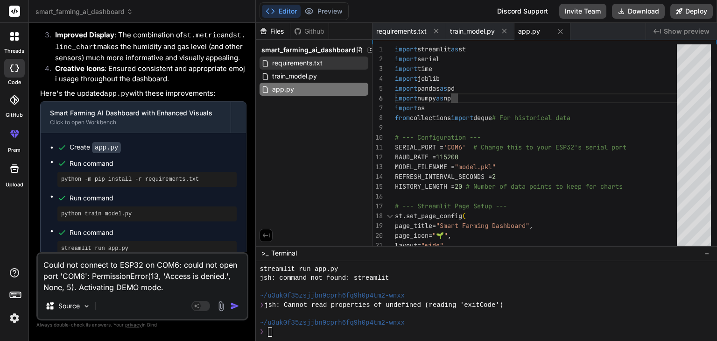
paste textarea "AttributeError: module 'streamlit' has no attribute 'experimental_rerun' Traceb…"
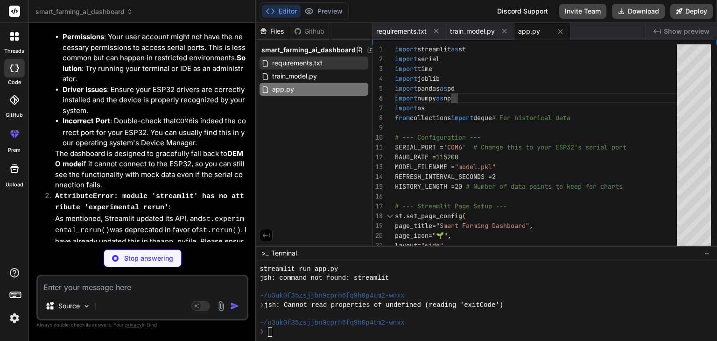
scroll to position [3396, 0]
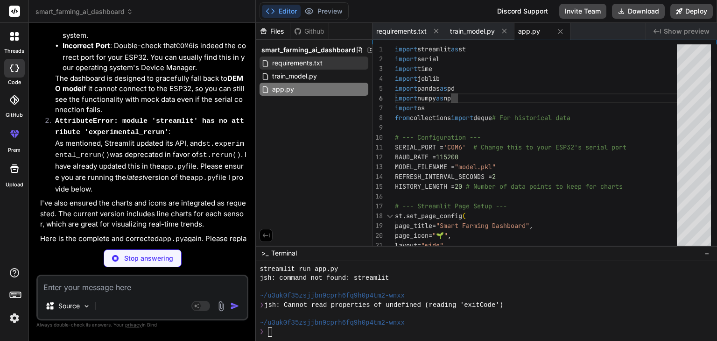
click at [278, 14] on button "Editor" at bounding box center [281, 11] width 39 height 13
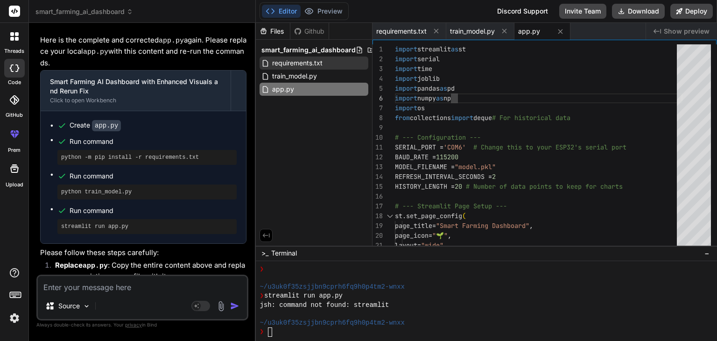
scroll to position [3596, 0]
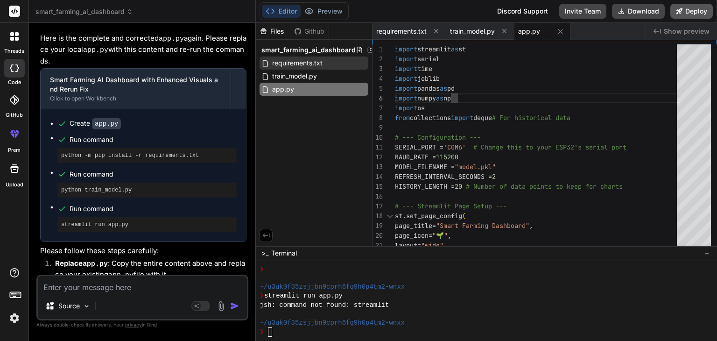
click at [684, 10] on button "Deploy" at bounding box center [692, 11] width 42 height 15
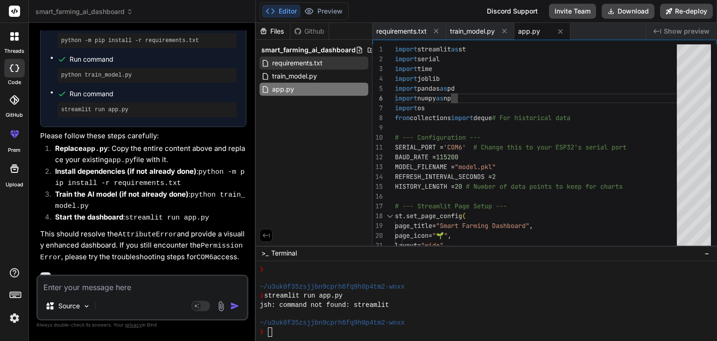
scroll to position [3742, 0]
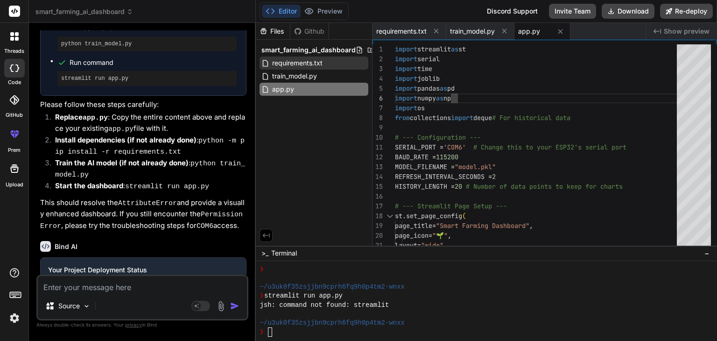
click at [112, 339] on link "Open your application" at bounding box center [95, 347] width 94 height 17
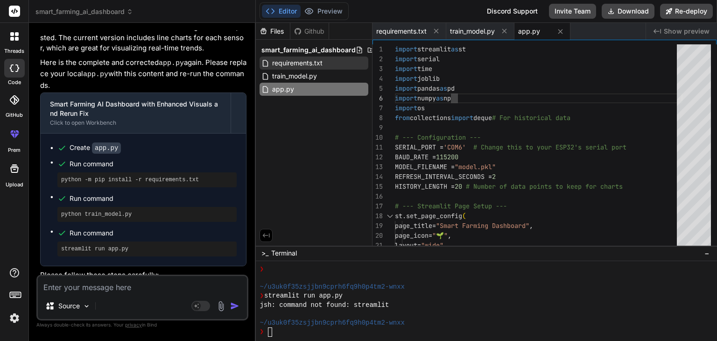
scroll to position [3572, 0]
click at [527, 26] on div "app.py" at bounding box center [543, 31] width 56 height 17
click at [97, 290] on textarea at bounding box center [142, 284] width 209 height 17
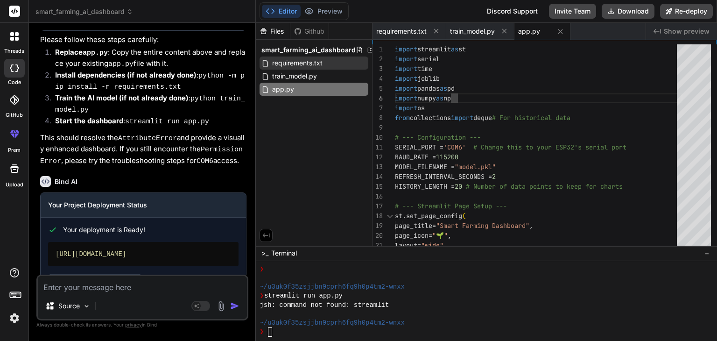
scroll to position [3839, 0]
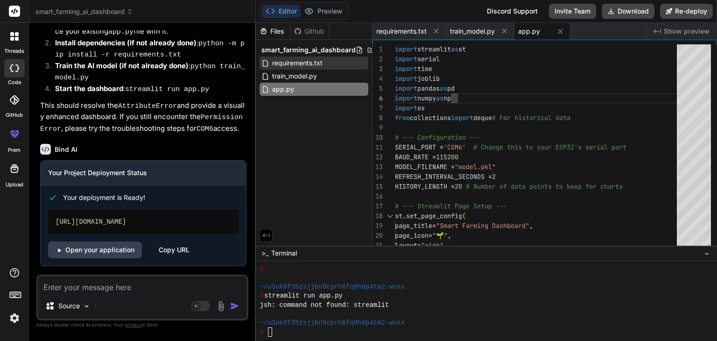
click at [687, 29] on span "Show preview" at bounding box center [687, 31] width 46 height 9
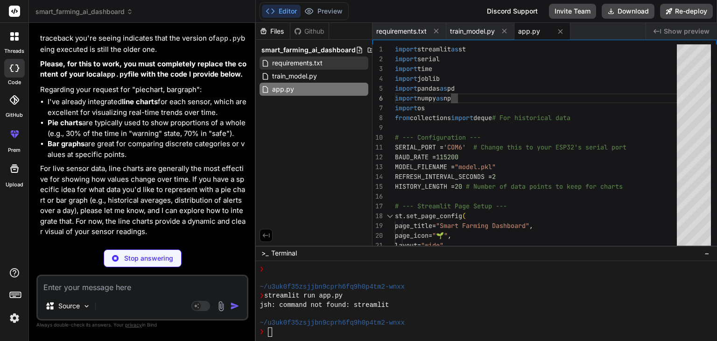
scroll to position [4194, 0]
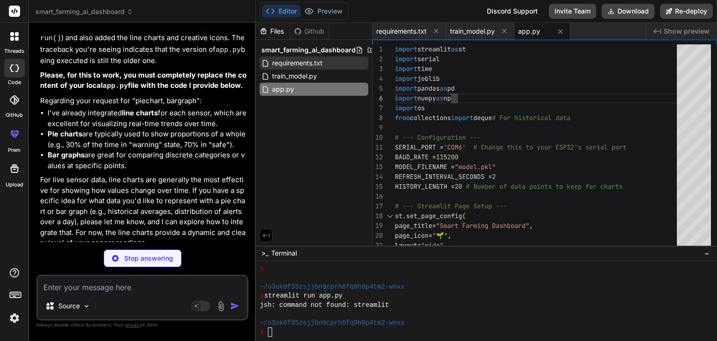
click at [144, 293] on div "Smart Farming AI Dashboard with Rerun Fix and Enhanced Visuals (Confirmed)" at bounding box center [135, 302] width 171 height 19
click at [104, 293] on div "Smart Farming AI Dashboard with Rerun Fix and Enhanced Visuals (Confirmed)" at bounding box center [135, 302] width 171 height 19
click at [95, 313] on div "Click to open Workbench" at bounding box center [135, 316] width 171 height 7
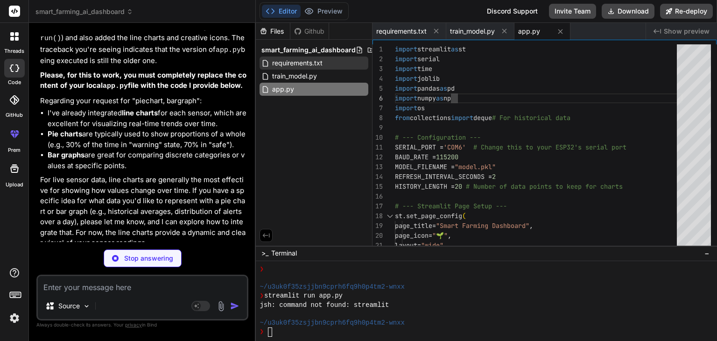
click at [95, 313] on div "Click to open Workbench" at bounding box center [135, 316] width 171 height 7
click at [73, 313] on div "Click to open Workbench" at bounding box center [135, 316] width 171 height 7
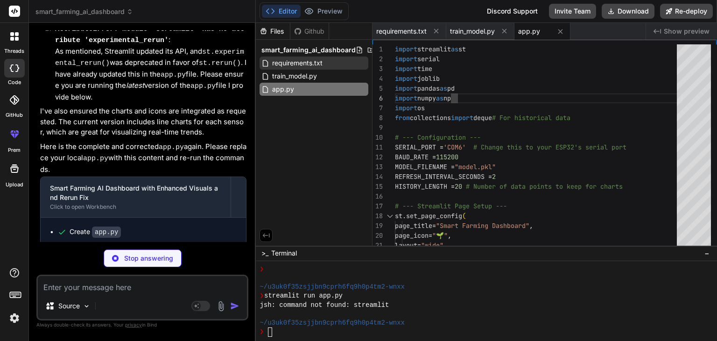
scroll to position [3488, 0]
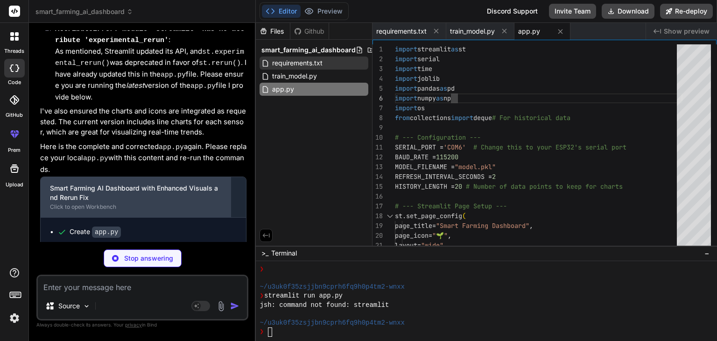
click at [106, 203] on div "Click to open Workbench" at bounding box center [135, 206] width 171 height 7
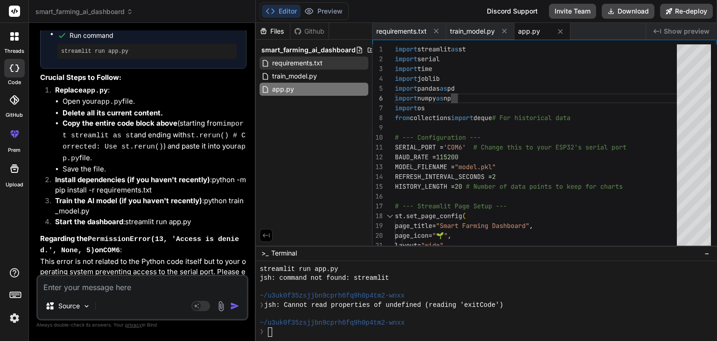
scroll to position [4588, 0]
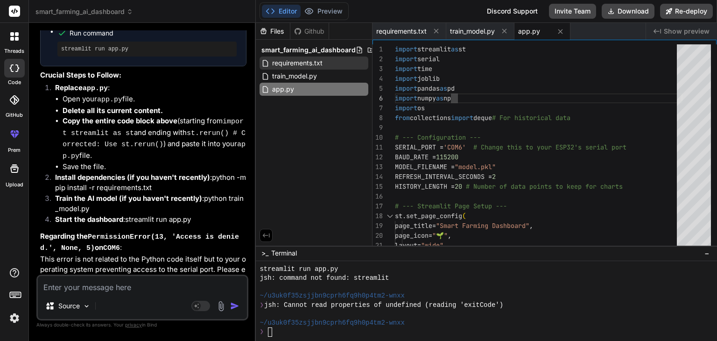
click at [84, 284] on textarea at bounding box center [142, 284] width 209 height 17
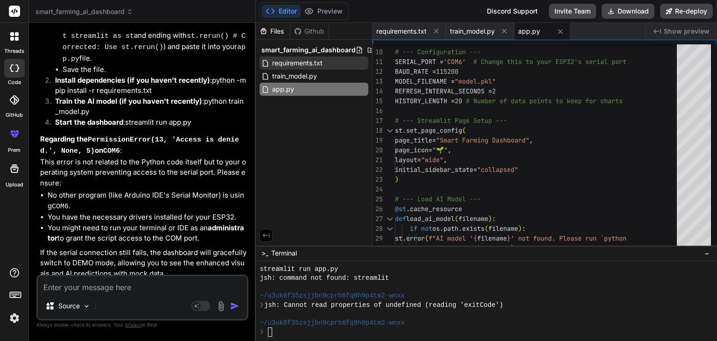
scroll to position [1775, 0]
